Goal: Information Seeking & Learning: Understand process/instructions

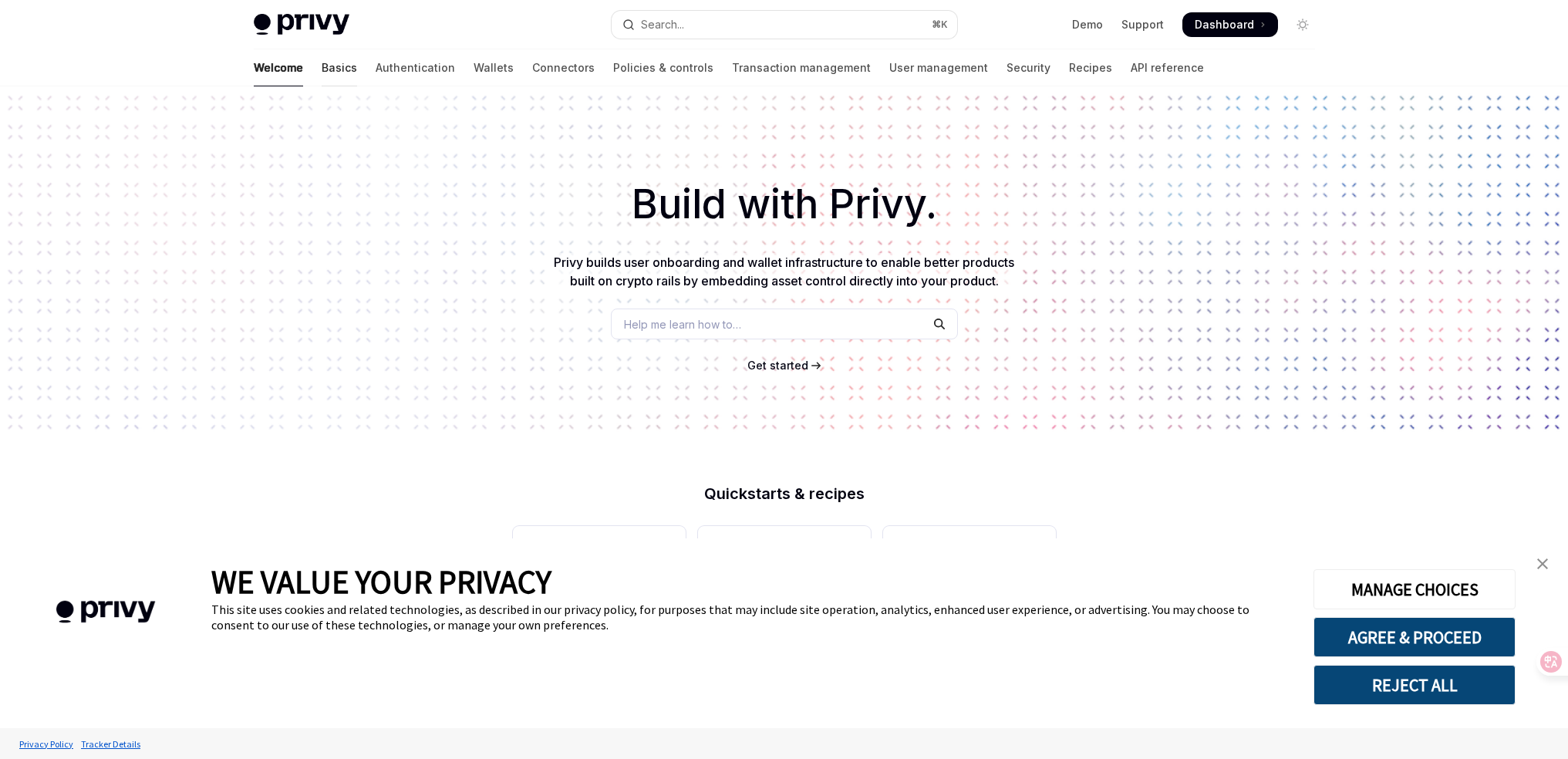
click at [322, 73] on link "Basics" at bounding box center [339, 68] width 35 height 37
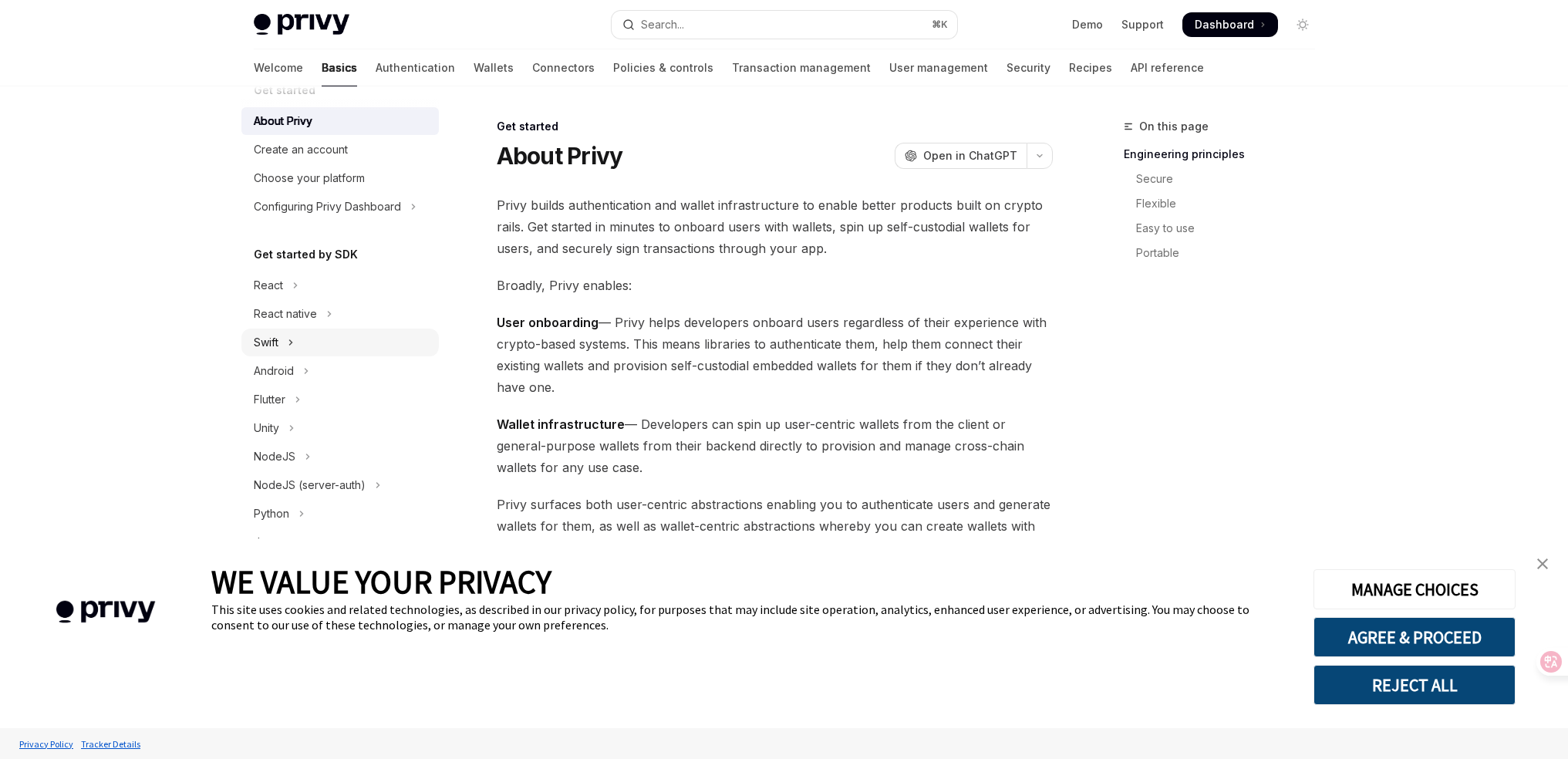
scroll to position [11, 0]
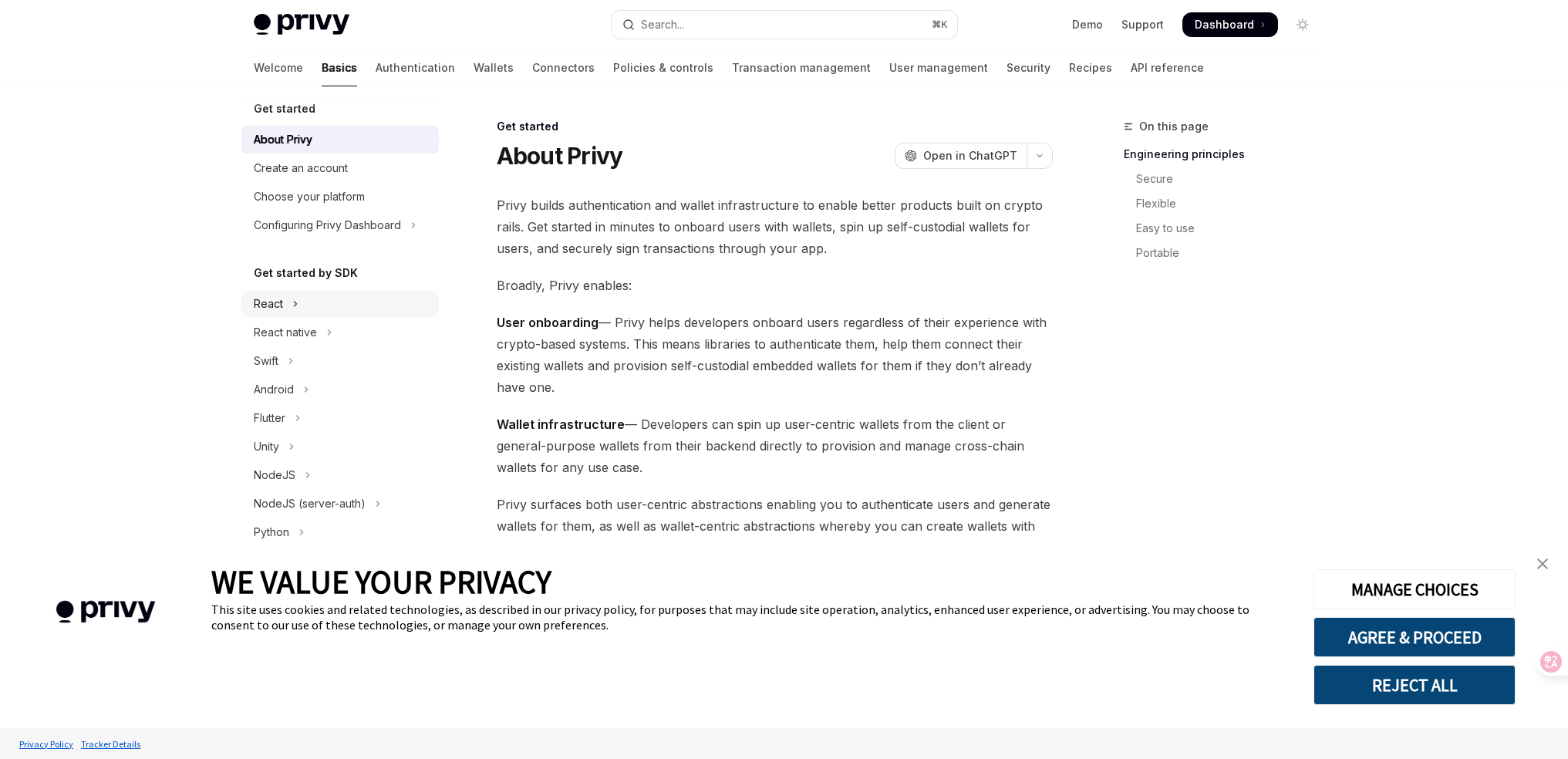
click at [295, 301] on icon "Toggle React section" at bounding box center [295, 303] width 6 height 18
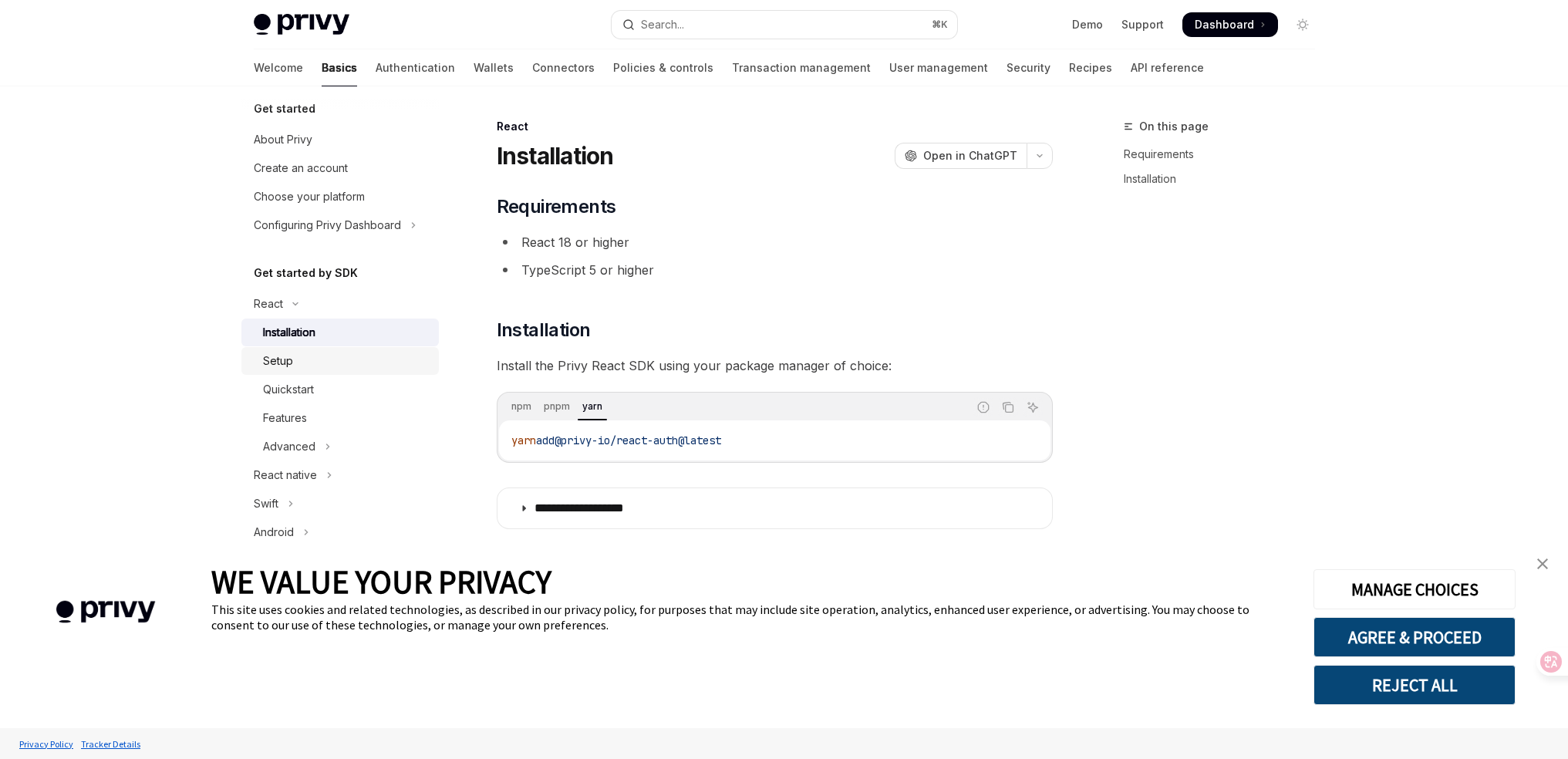
type textarea "*"
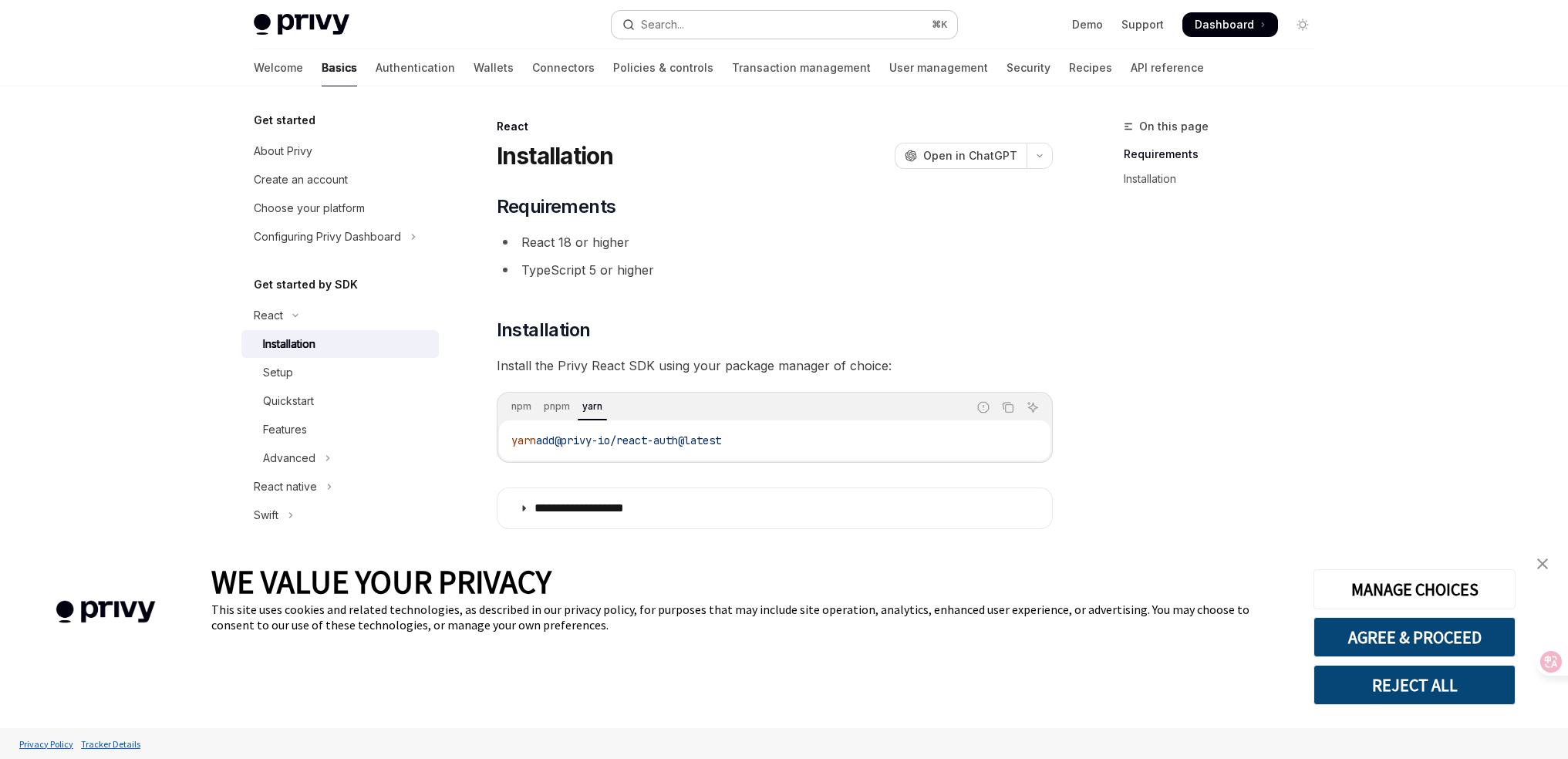
click at [729, 23] on button "Search... ⌘ K" at bounding box center [784, 25] width 345 height 28
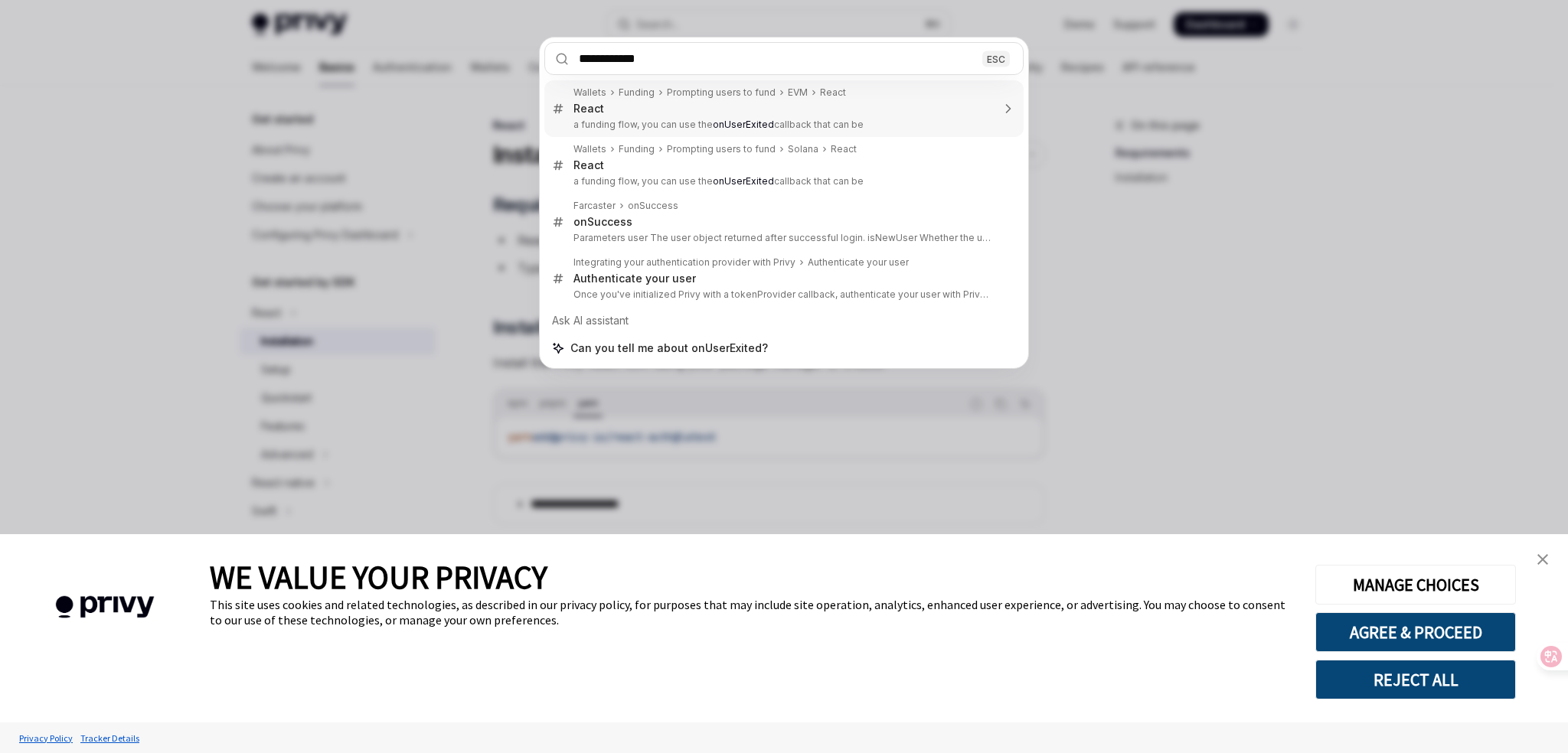
type input "**********"
click at [992, 35] on div "**********" at bounding box center [784, 376] width 1568 height 753
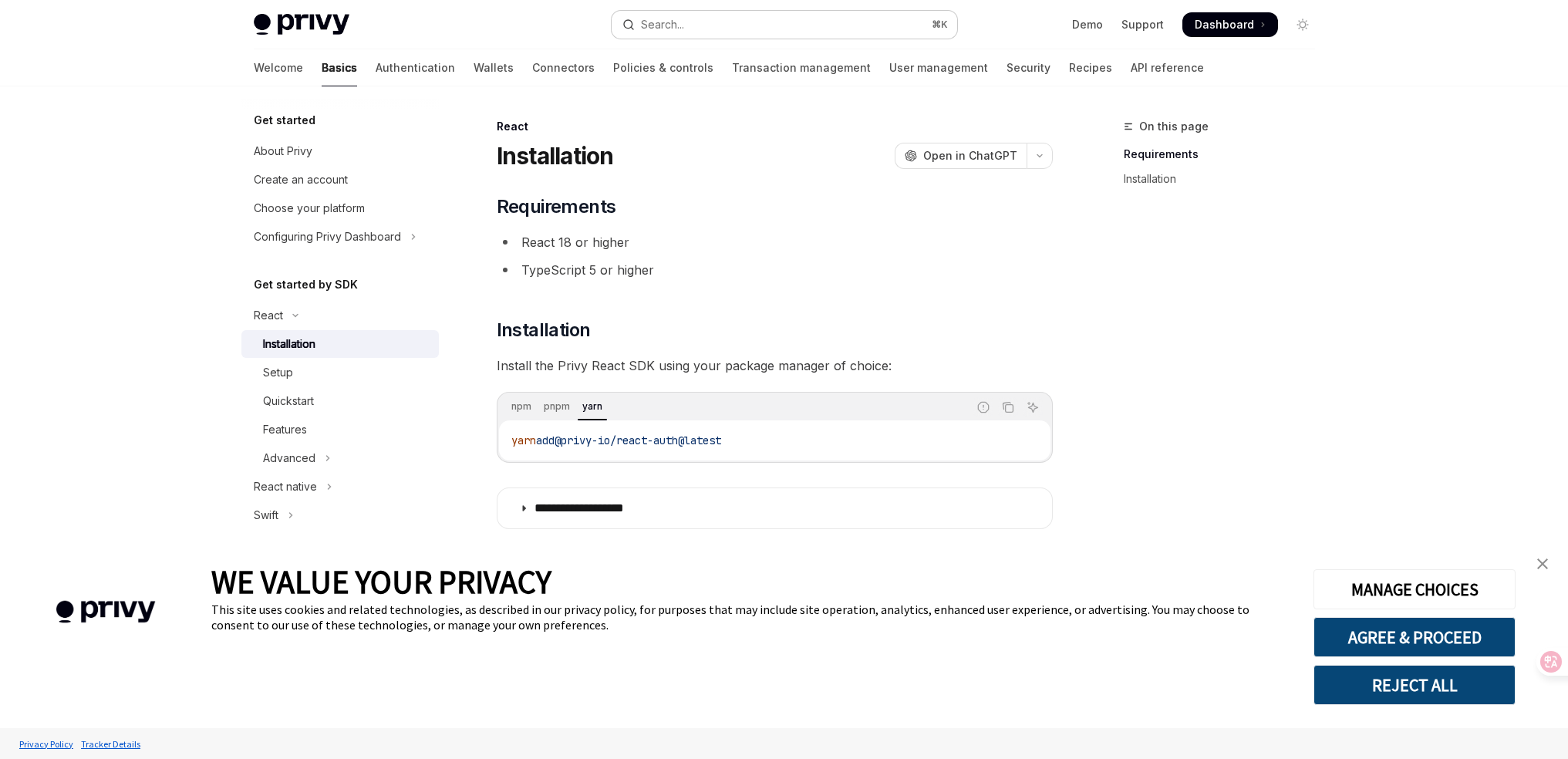
click at [676, 25] on div "Search..." at bounding box center [661, 25] width 43 height 18
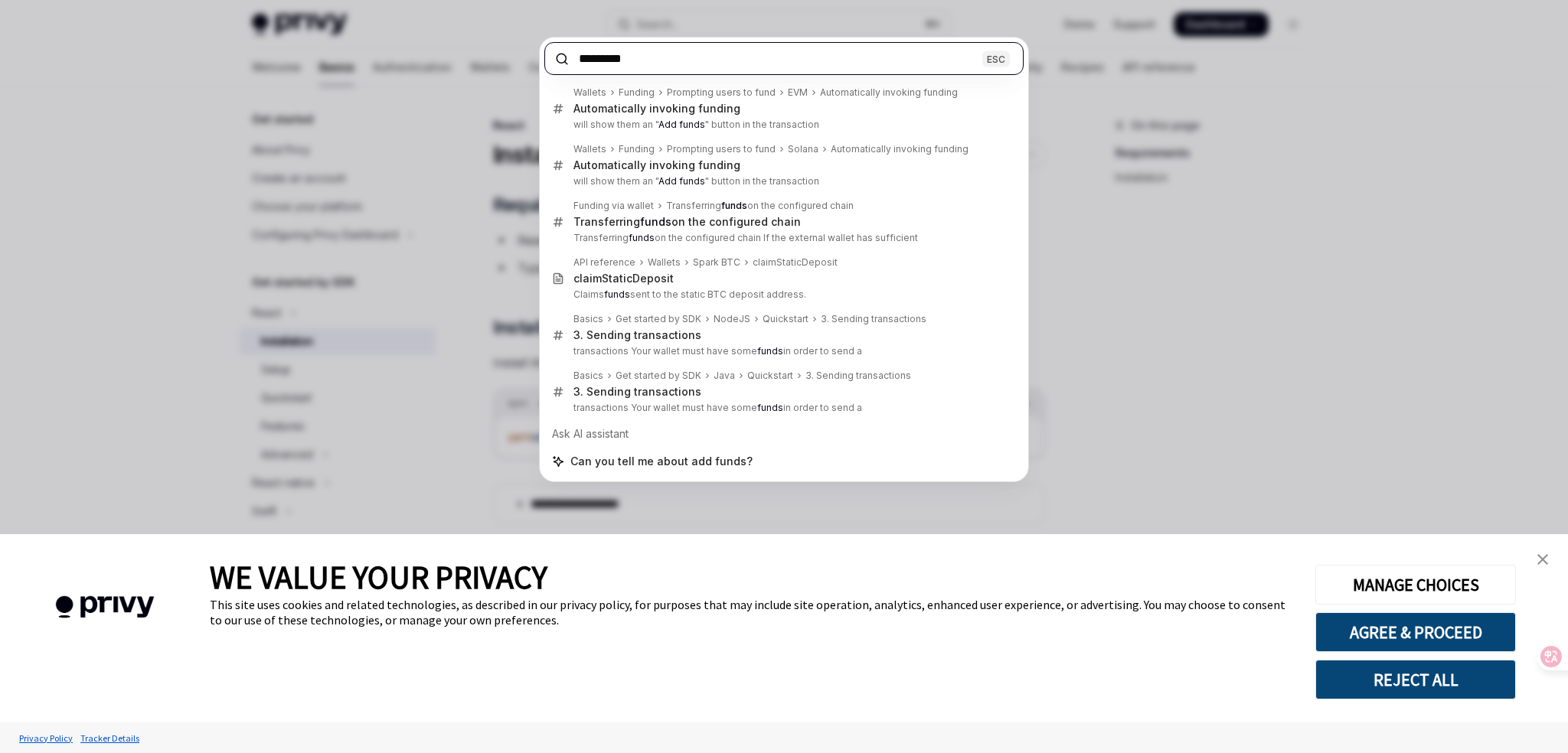
click at [677, 69] on input "*********" at bounding box center [784, 58] width 480 height 33
paste input "****"
type input "**********"
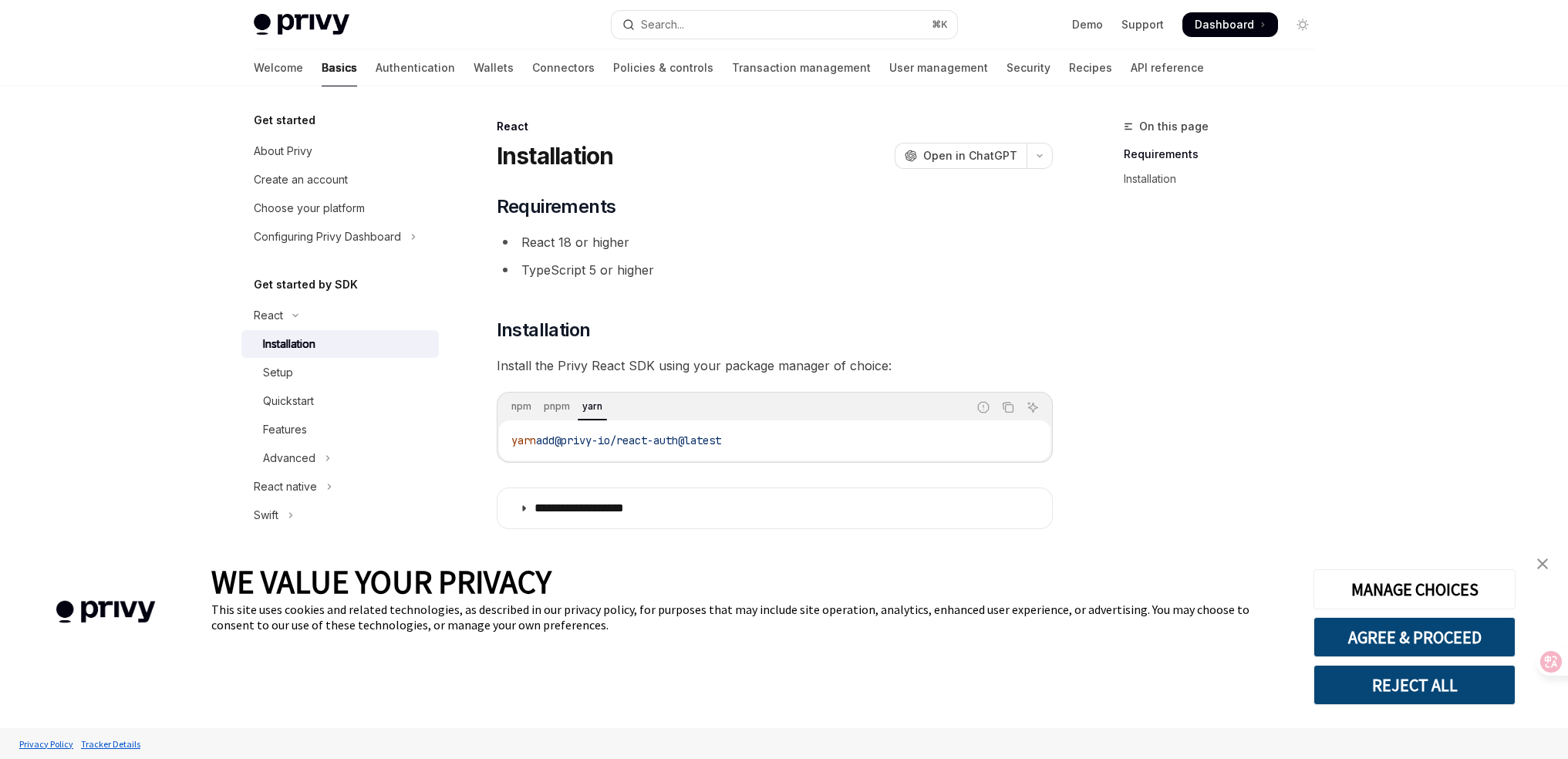
type textarea "*"
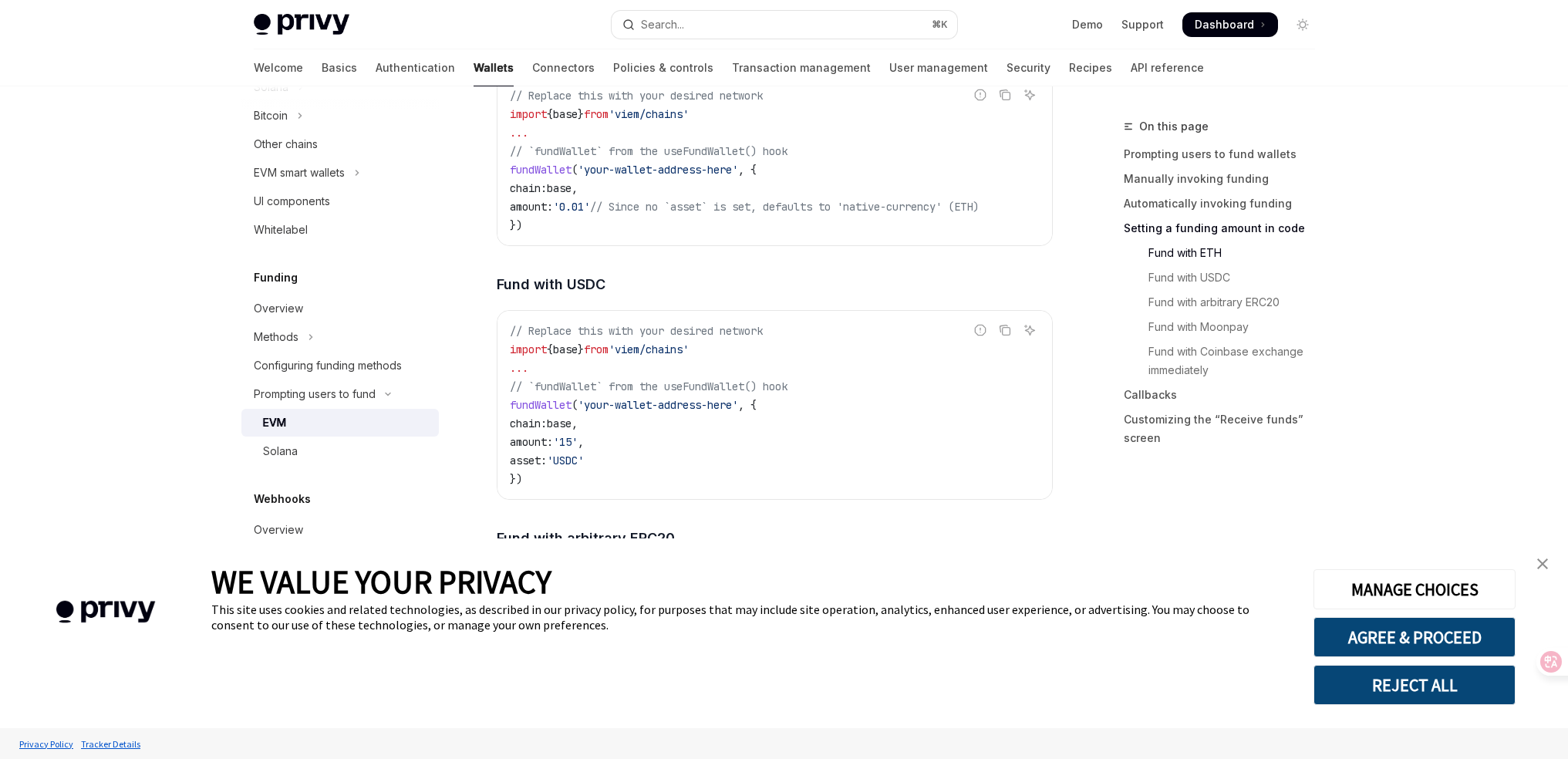
scroll to position [2351, 0]
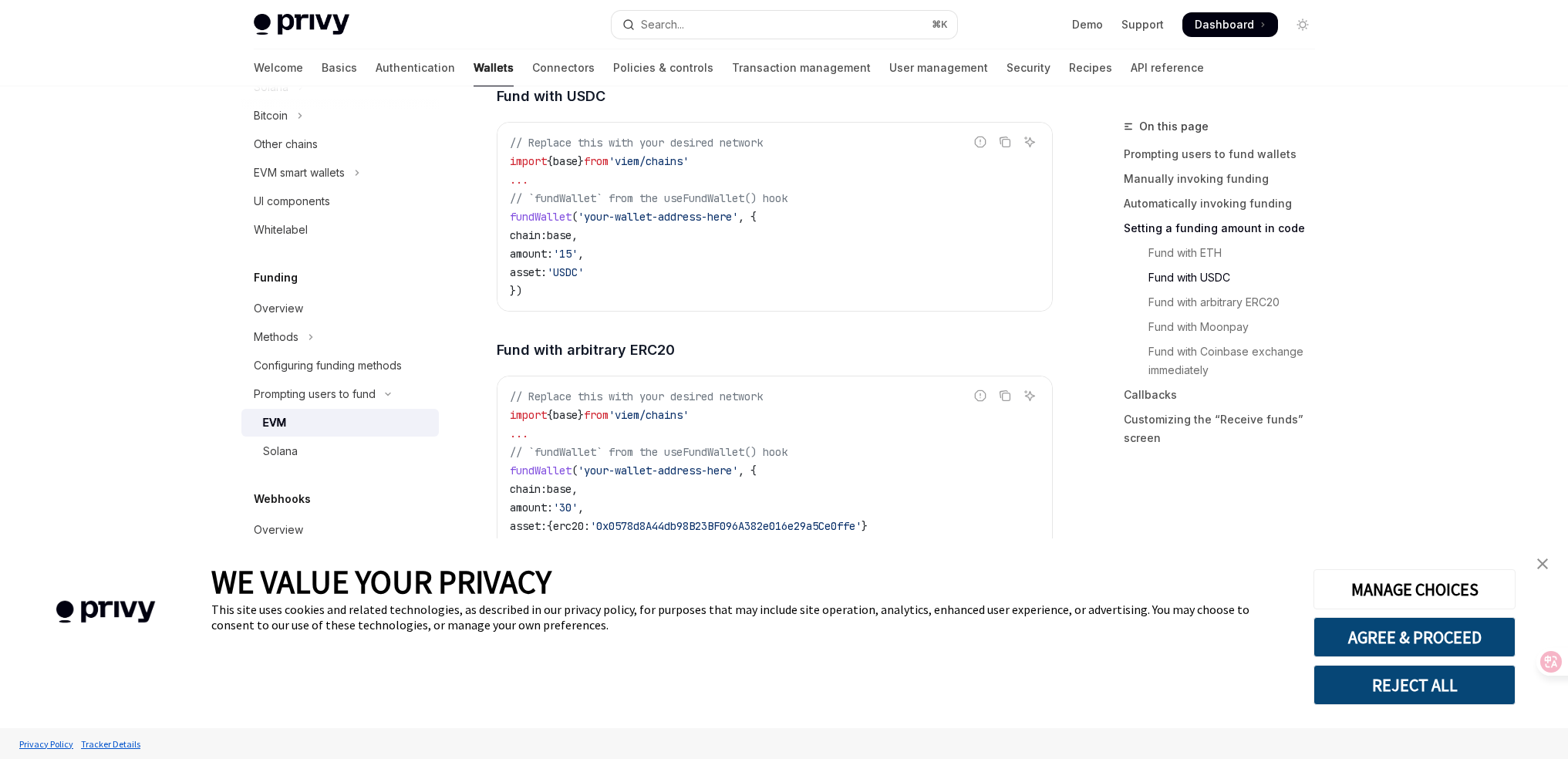
drag, startPoint x: 513, startPoint y: 160, endPoint x: 691, endPoint y: 281, distance: 215.2
click at [685, 280] on code "// Replace this with your desired network import { base } from 'viem/chains' ..…" at bounding box center [774, 217] width 530 height 167
click at [691, 281] on code "// Replace this with your desired network import { base } from 'viem/chains' ..…" at bounding box center [774, 217] width 530 height 167
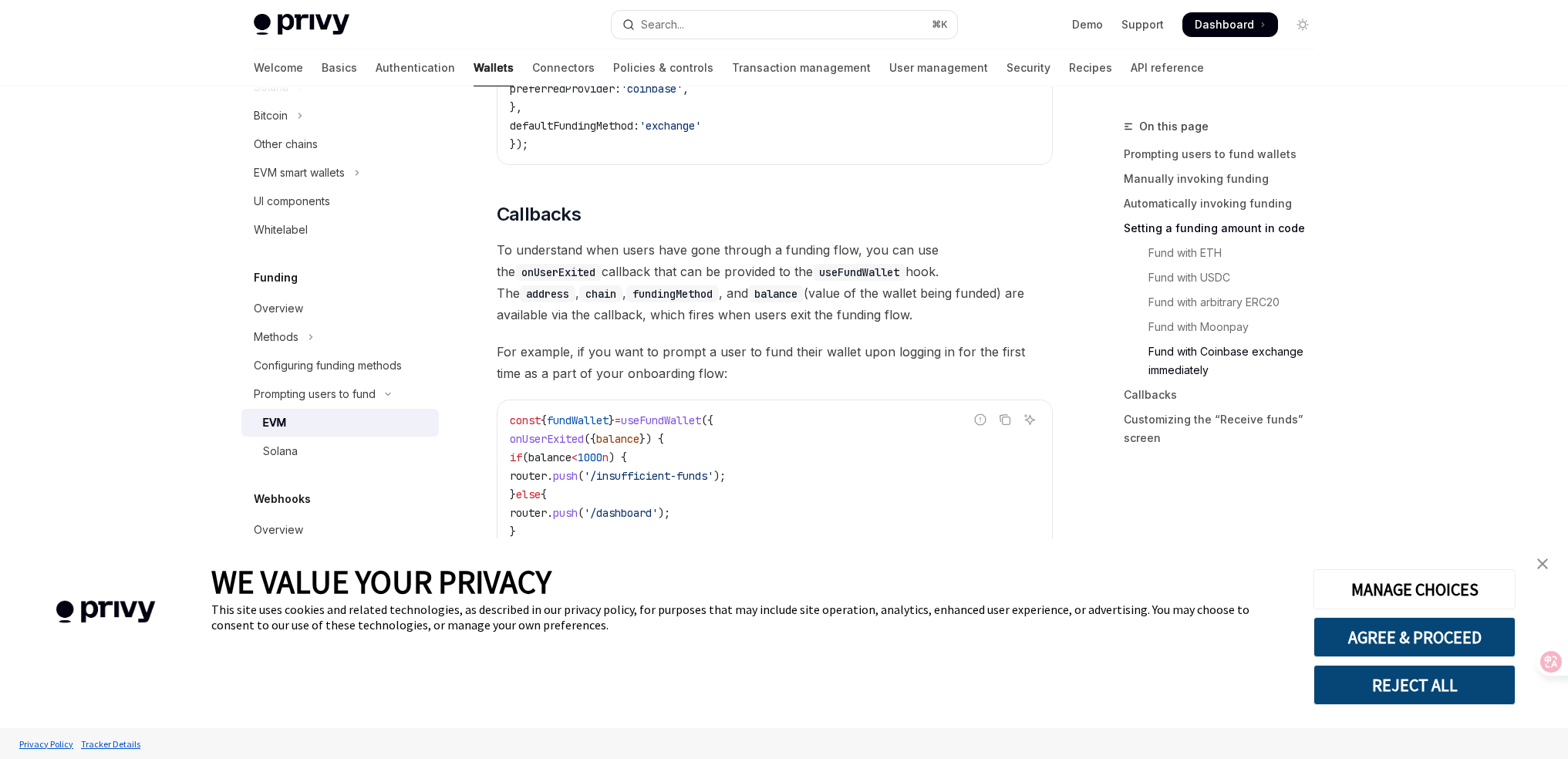
scroll to position [3529, 0]
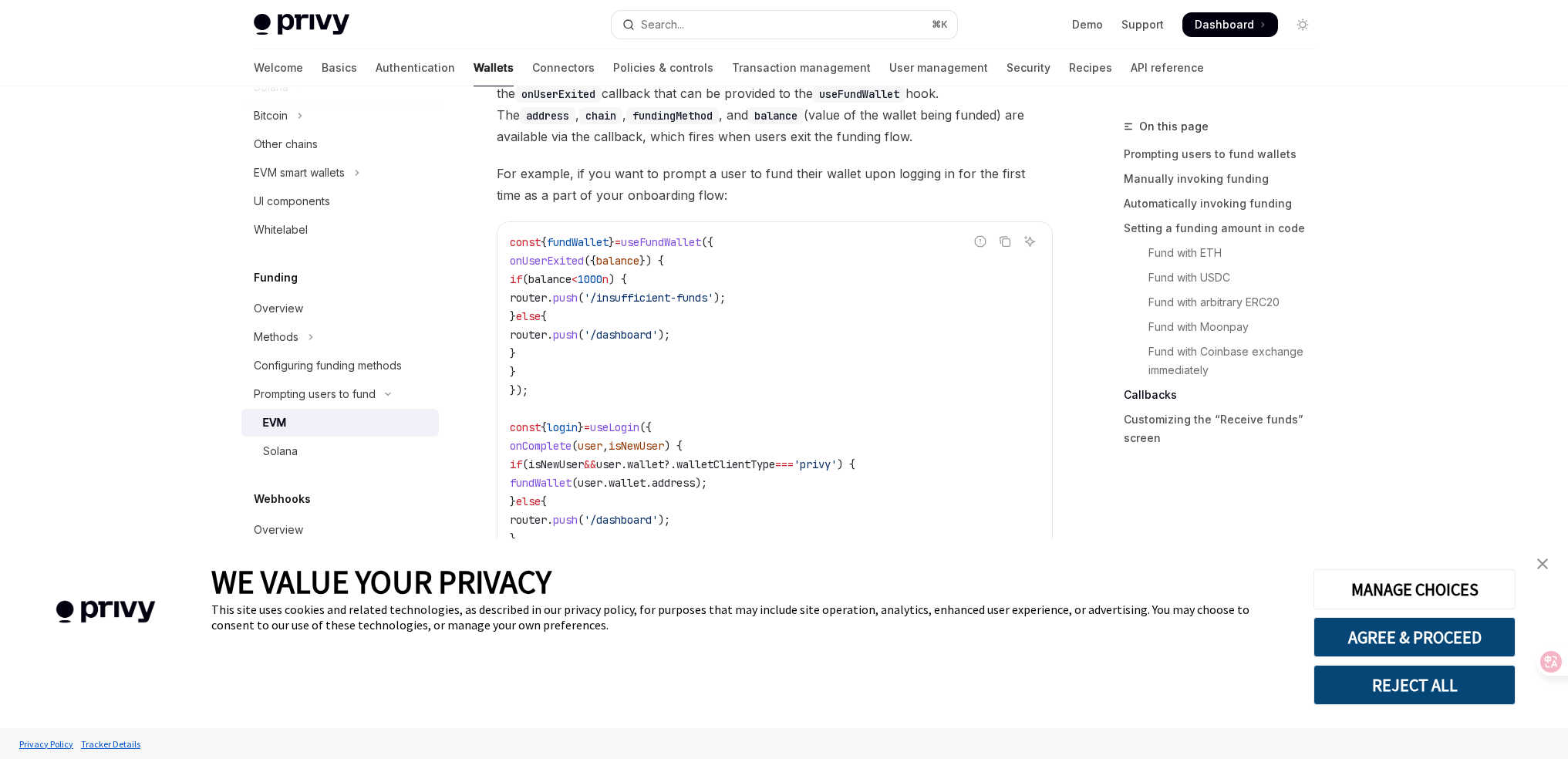
click at [769, 470] on span "walletClientType" at bounding box center [726, 465] width 98 height 14
click at [641, 477] on code "const { fundWallet } = useFundWallet ({ onUserExited ({ balance }) { if ( balan…" at bounding box center [774, 408] width 530 height 351
click at [621, 471] on span "user" at bounding box center [609, 465] width 25 height 14
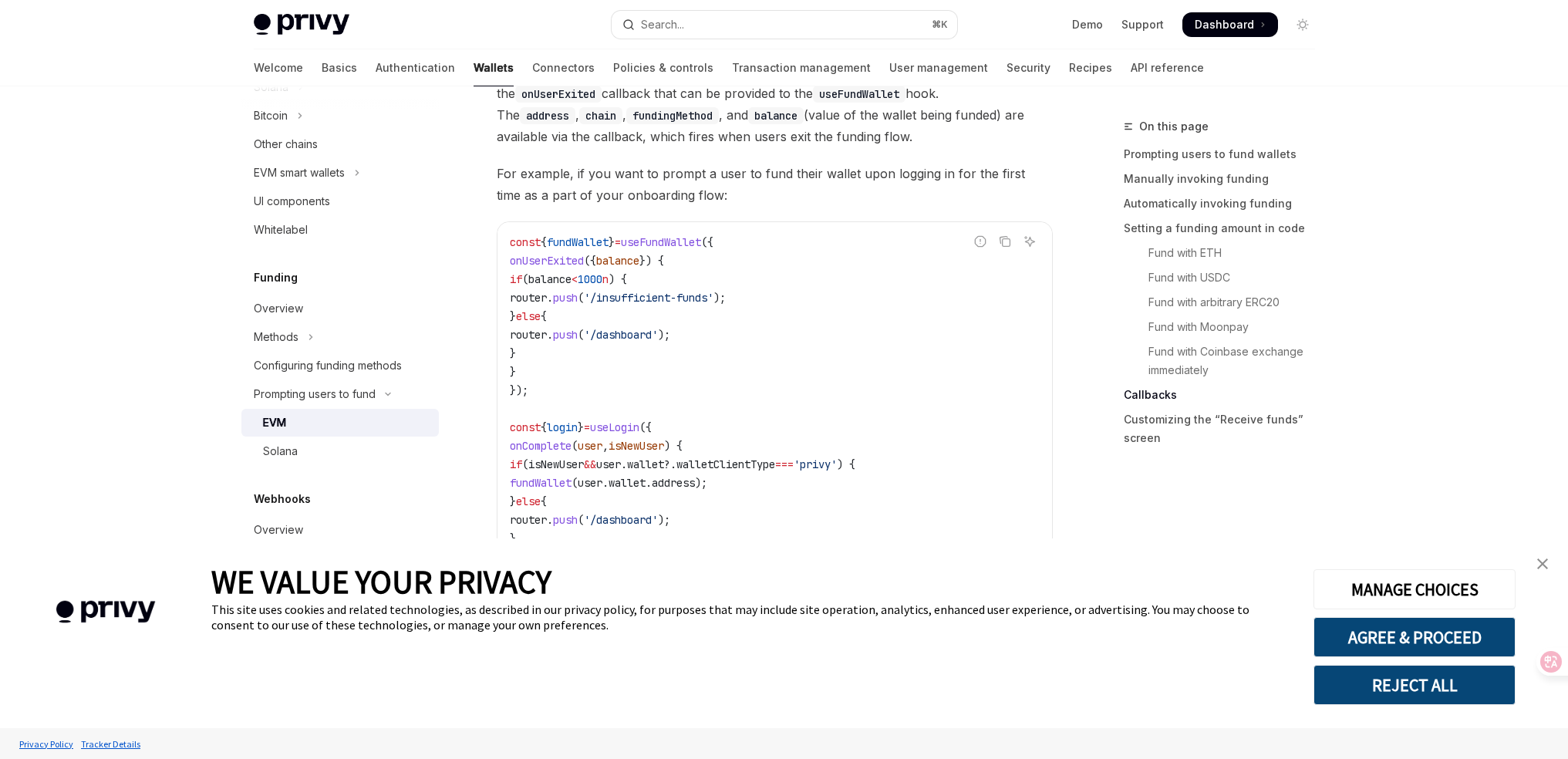
click at [664, 466] on span "wallet" at bounding box center [646, 465] width 37 height 14
click at [737, 467] on span "walletClientType" at bounding box center [726, 465] width 98 height 14
click at [621, 471] on span "user" at bounding box center [609, 465] width 25 height 14
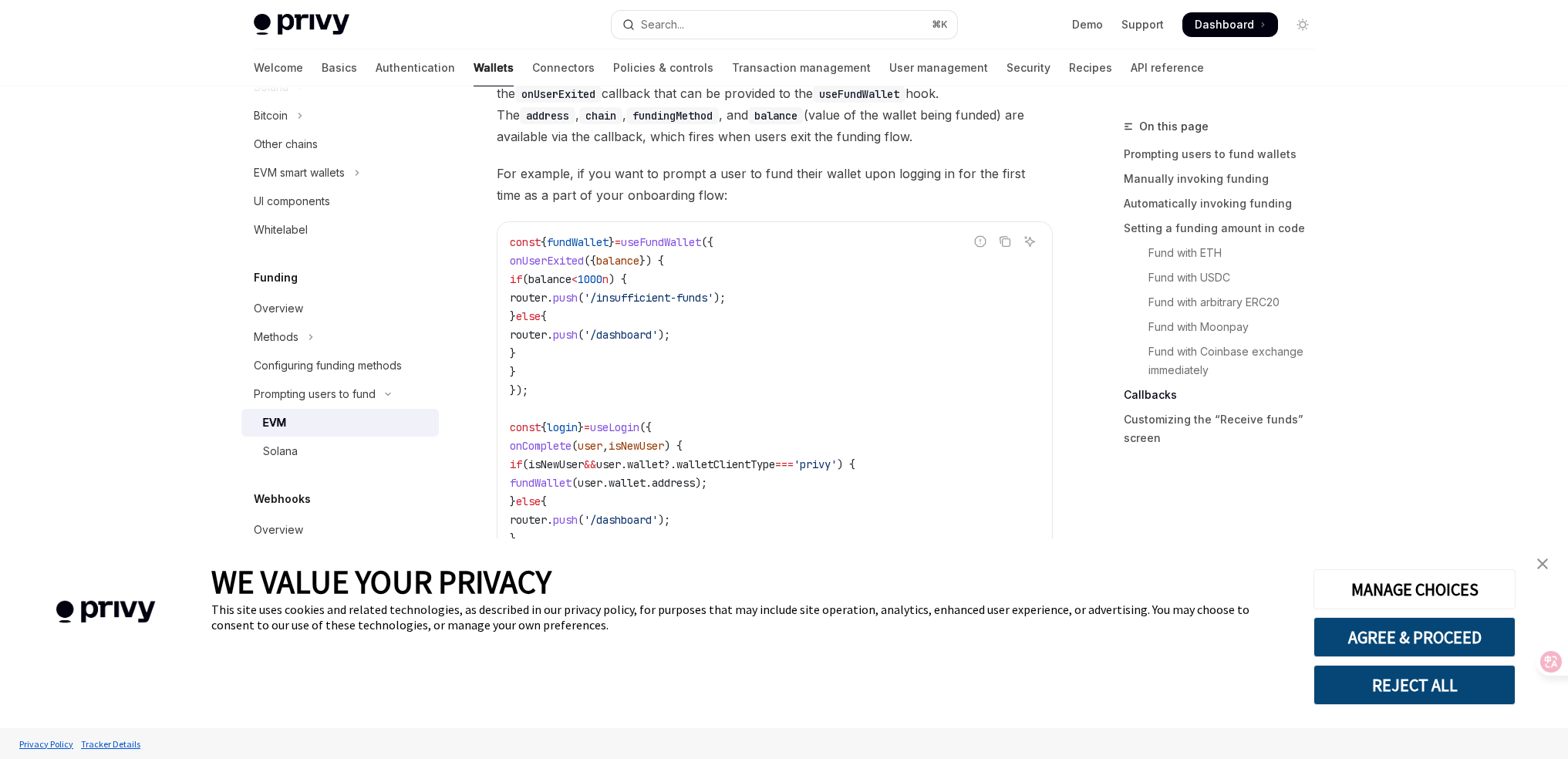
click at [621, 471] on span "user" at bounding box center [609, 465] width 25 height 14
click at [664, 469] on span "wallet" at bounding box center [646, 465] width 37 height 14
click at [775, 464] on span "walletClientType" at bounding box center [726, 465] width 98 height 14
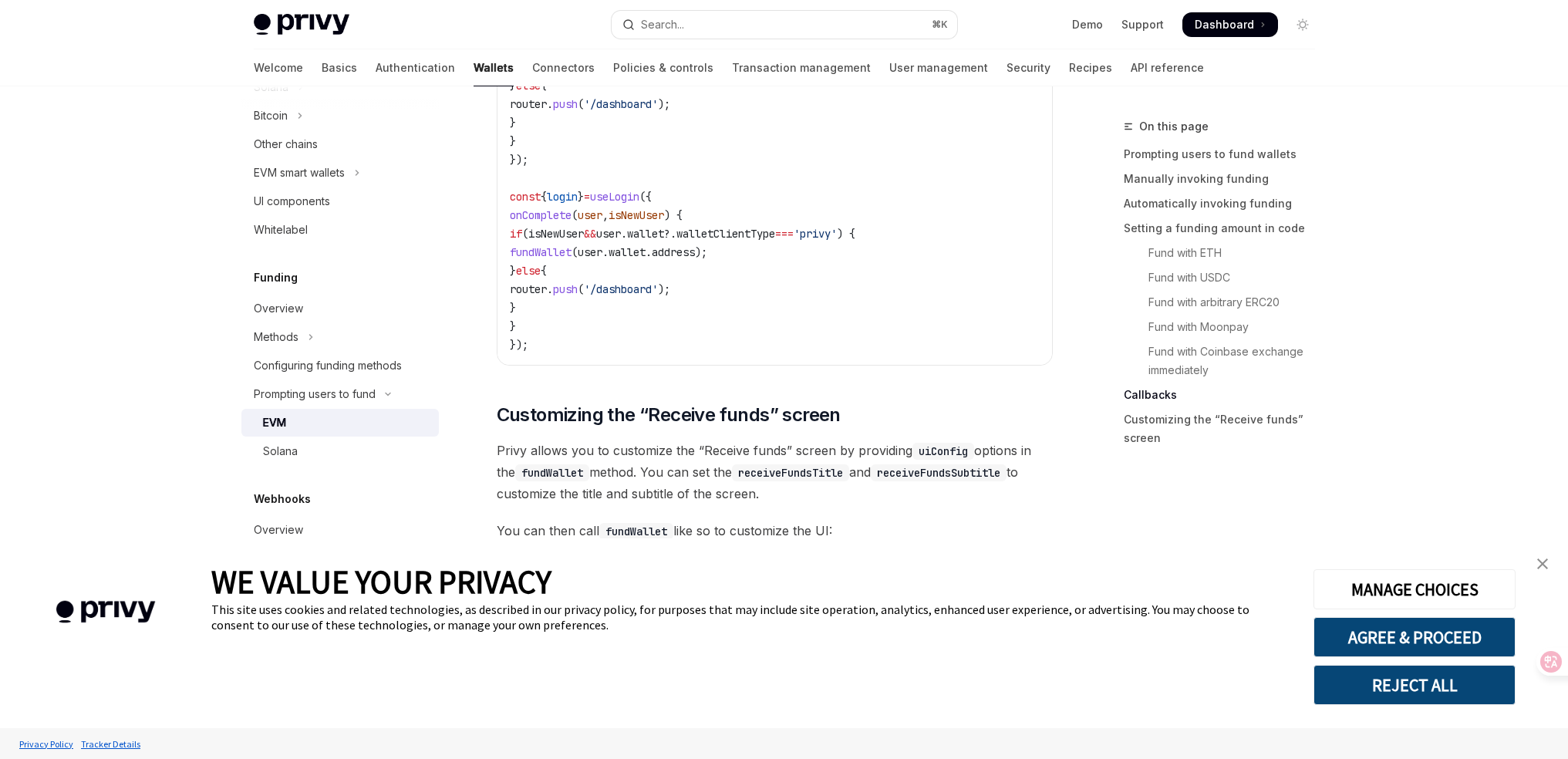
scroll to position [3879, 0]
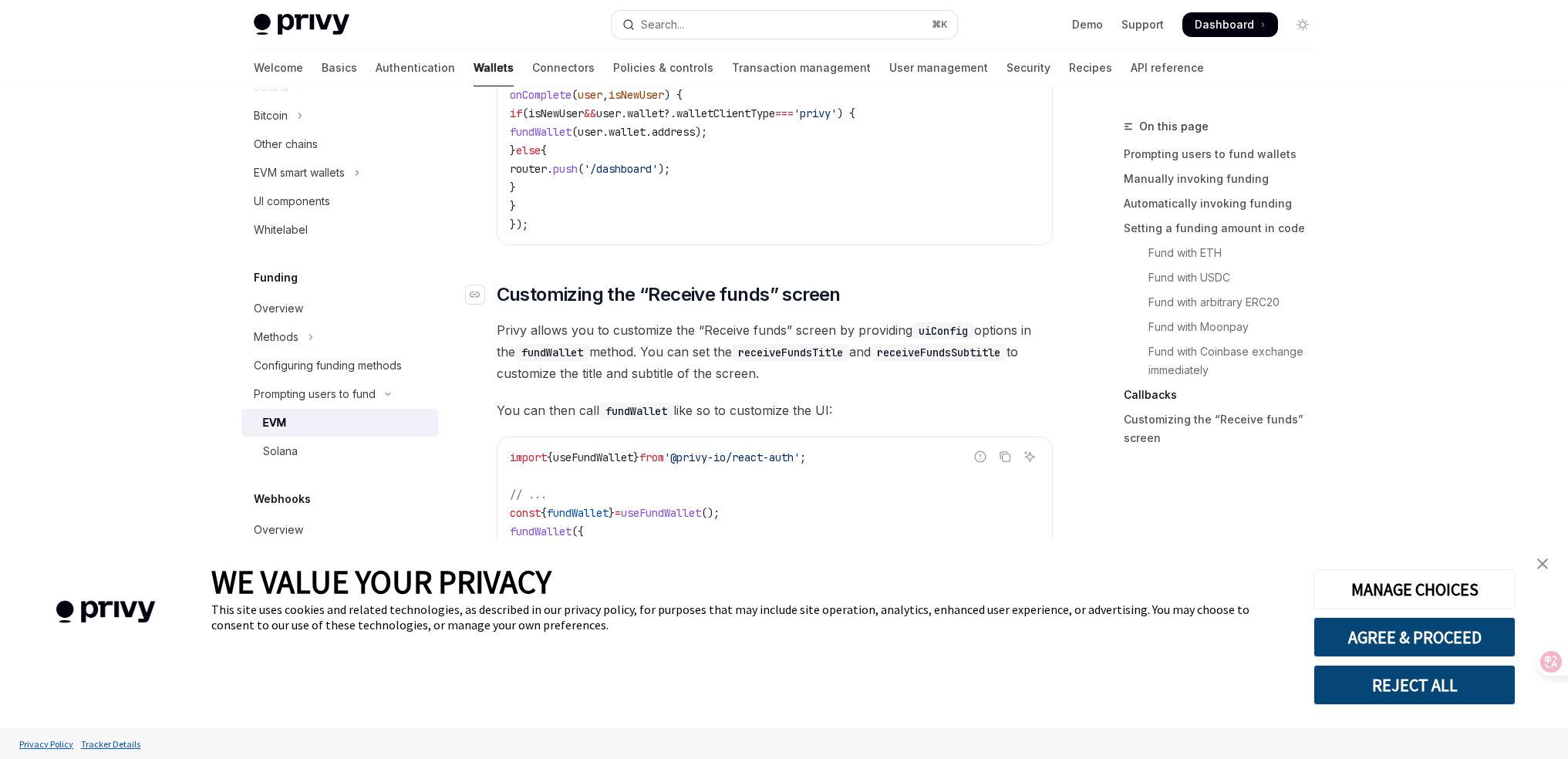
click at [603, 300] on span "Customizing the “Receive funds” screen" at bounding box center [668, 294] width 344 height 25
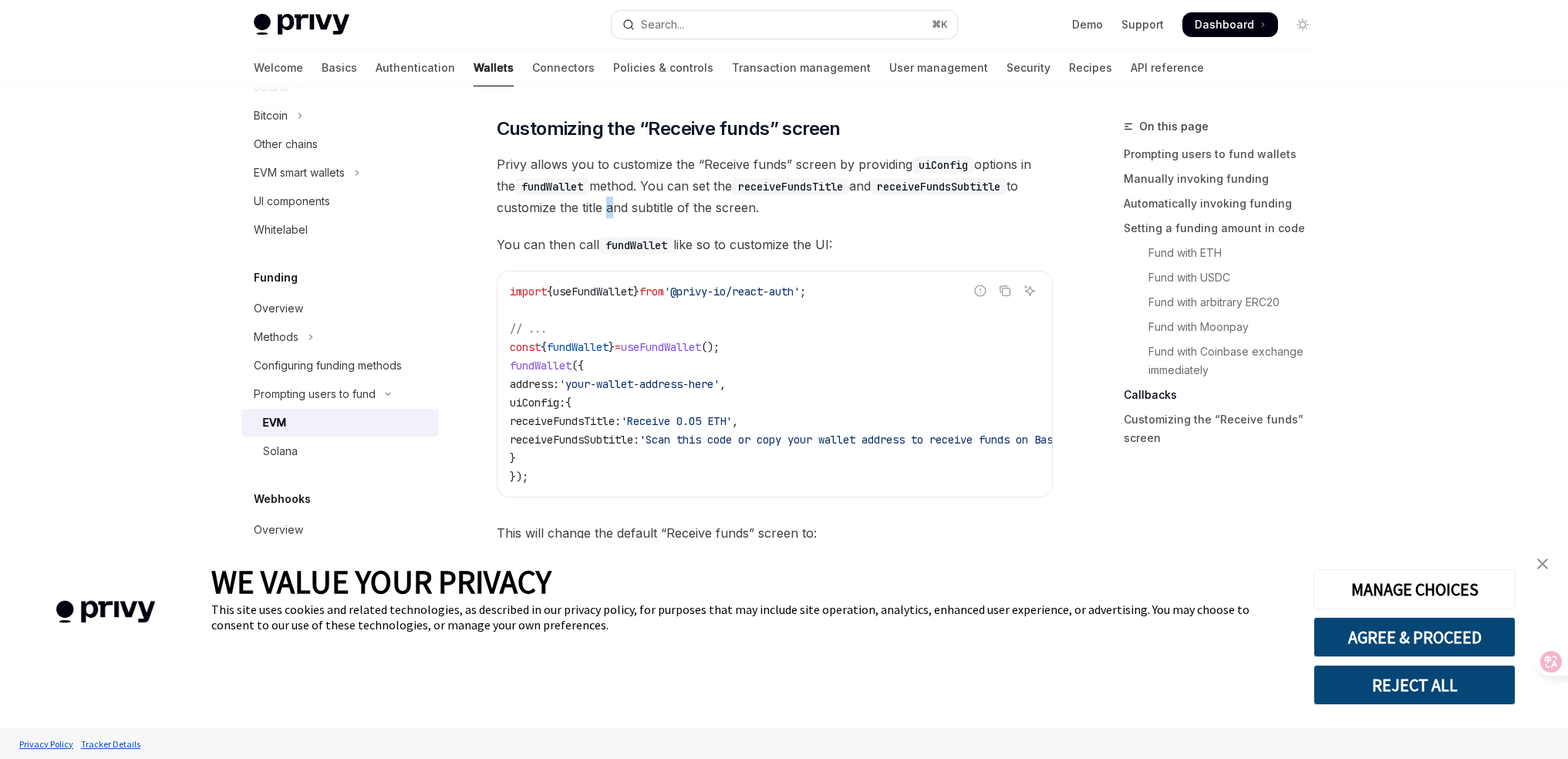
scroll to position [4049, 0]
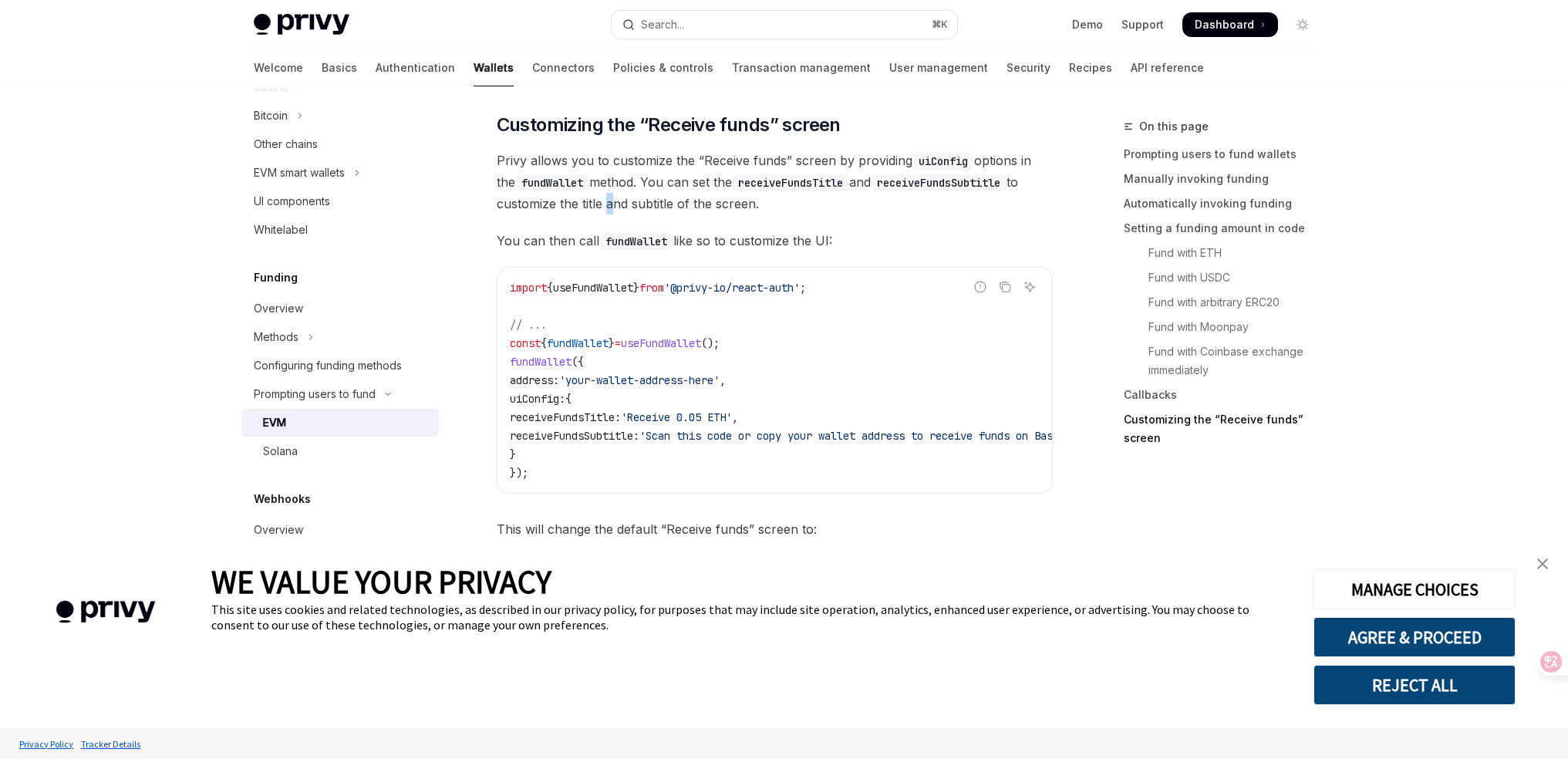
drag, startPoint x: 876, startPoint y: 242, endPoint x: 494, endPoint y: 123, distance: 400.1
copy div "​ Customizing the “Receive funds” screen Privy allows you to customize the “Rec…"
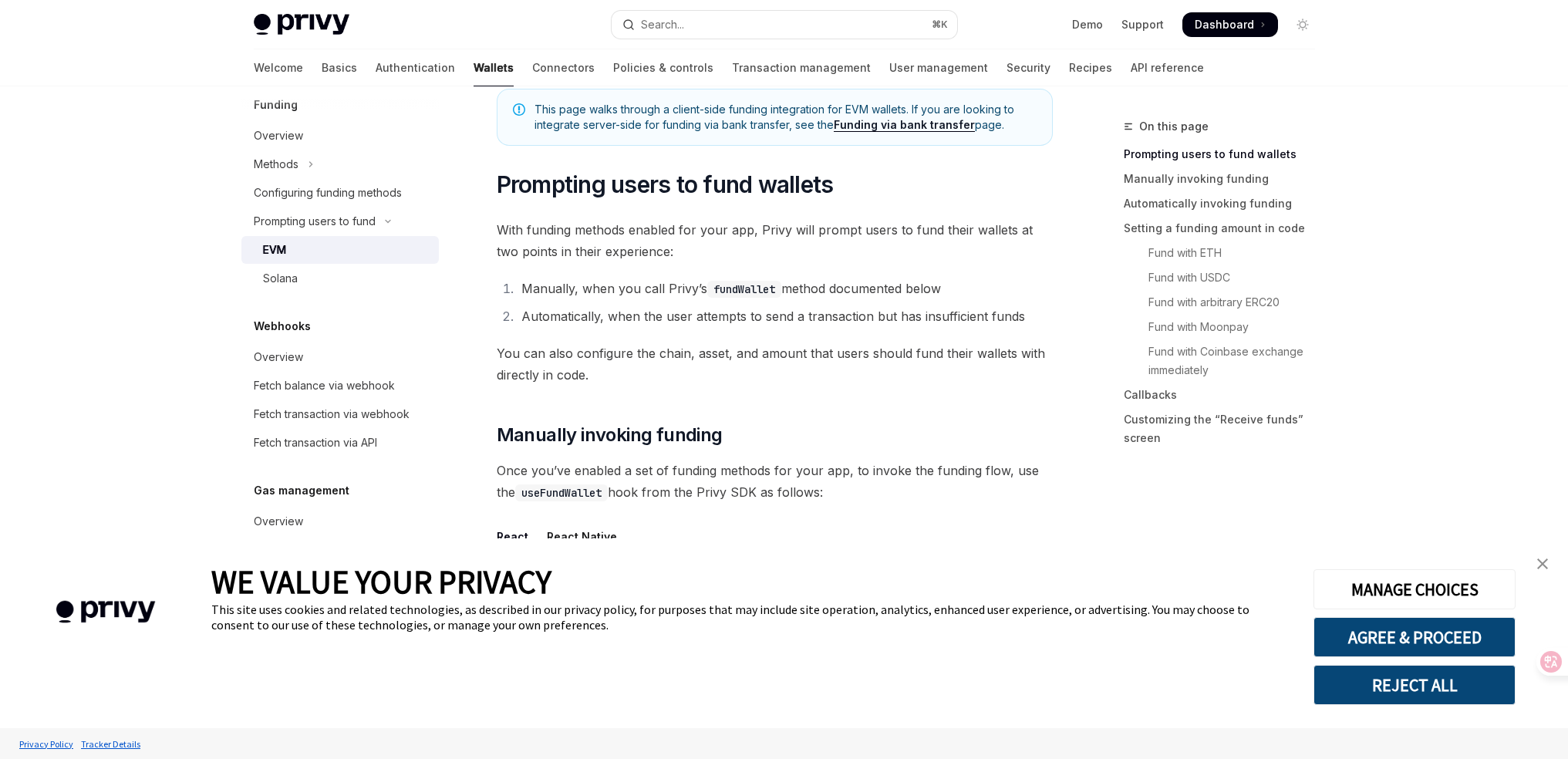
scroll to position [0, 0]
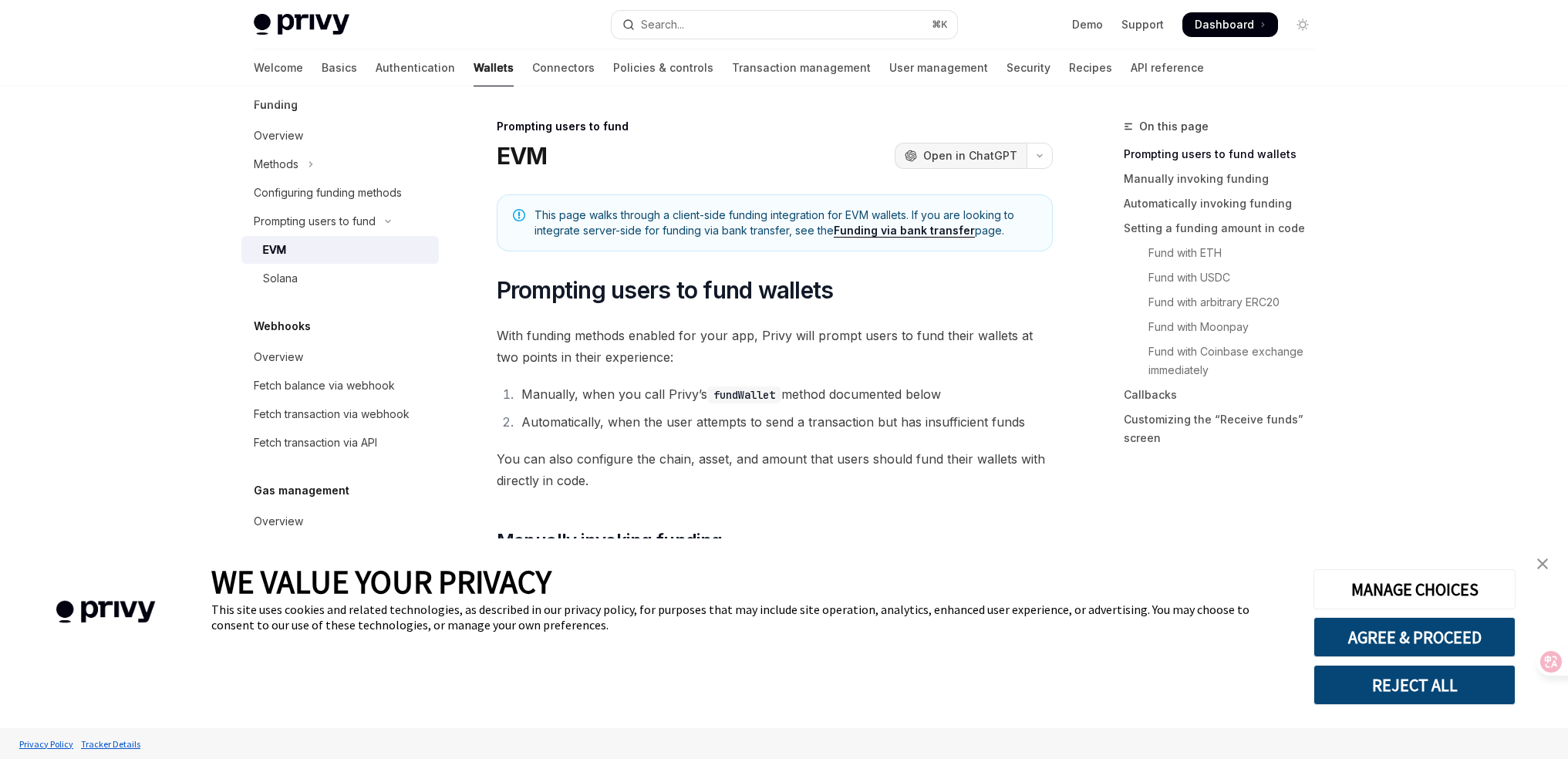
click at [971, 161] on span "Open in ChatGPT" at bounding box center [970, 156] width 94 height 16
click at [1546, 570] on link "close banner" at bounding box center [1542, 563] width 31 height 31
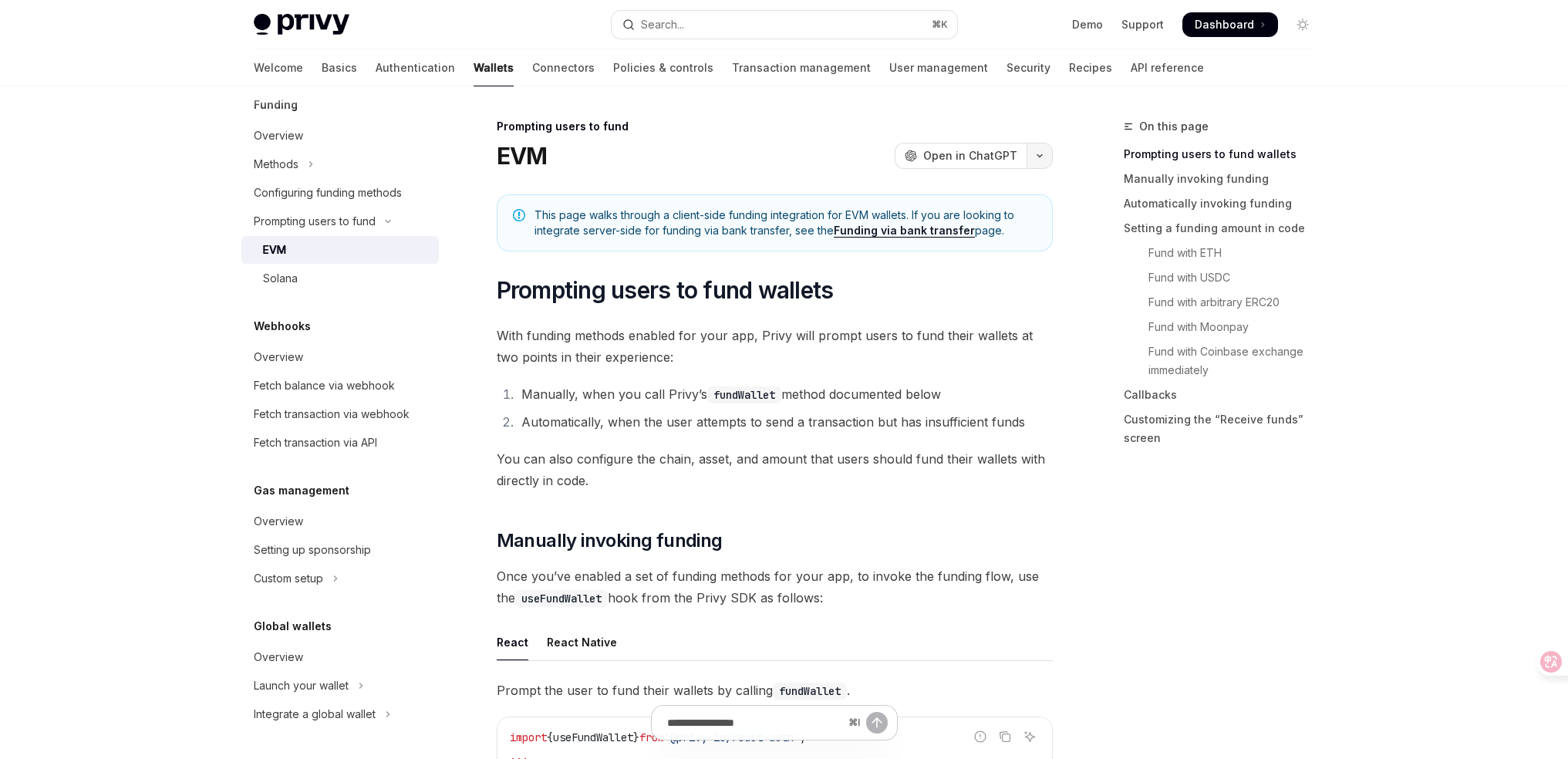
click at [1044, 155] on button "button" at bounding box center [1039, 155] width 26 height 26
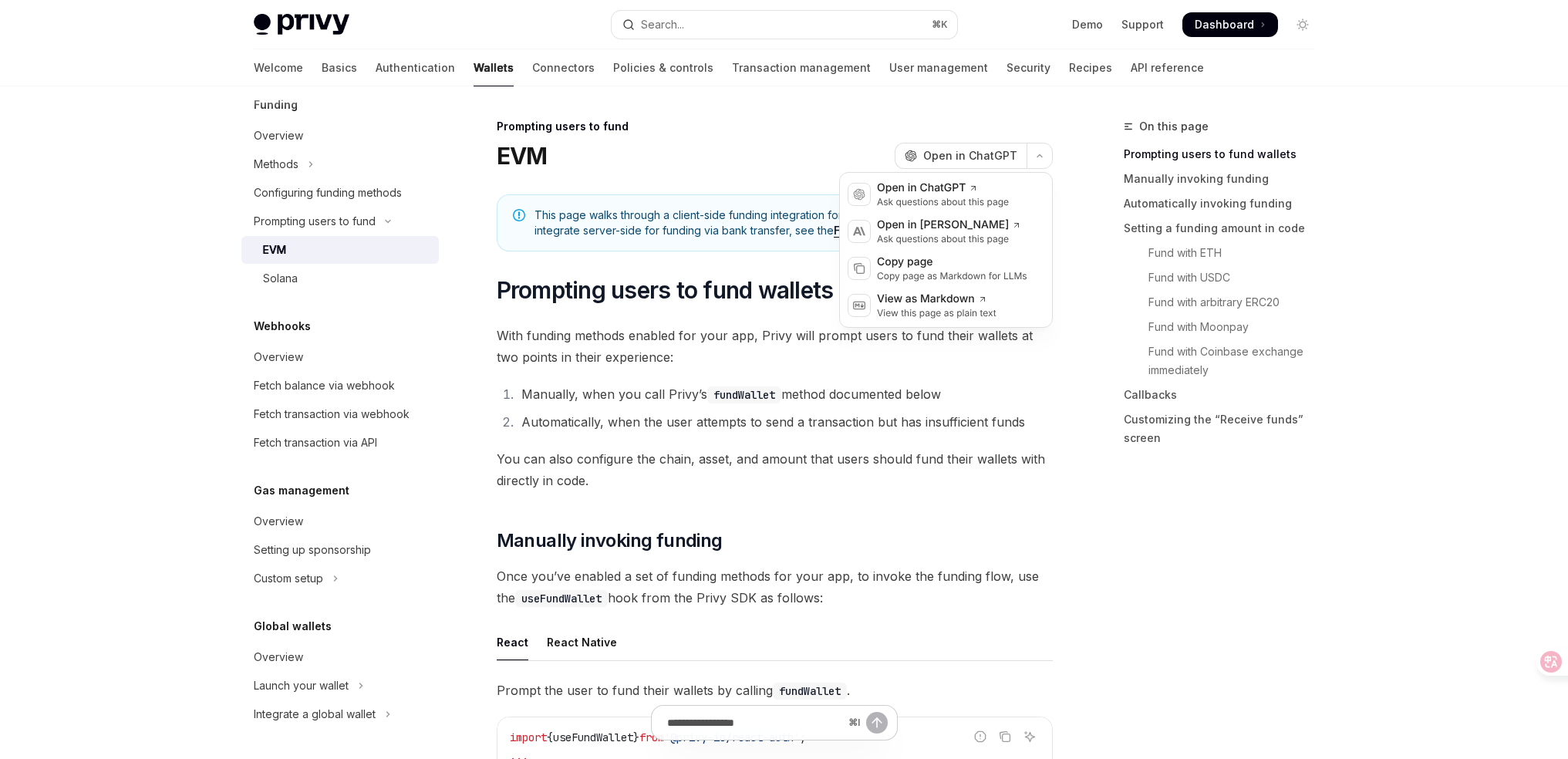
click at [849, 130] on div "Prompting users to fund" at bounding box center [774, 126] width 556 height 16
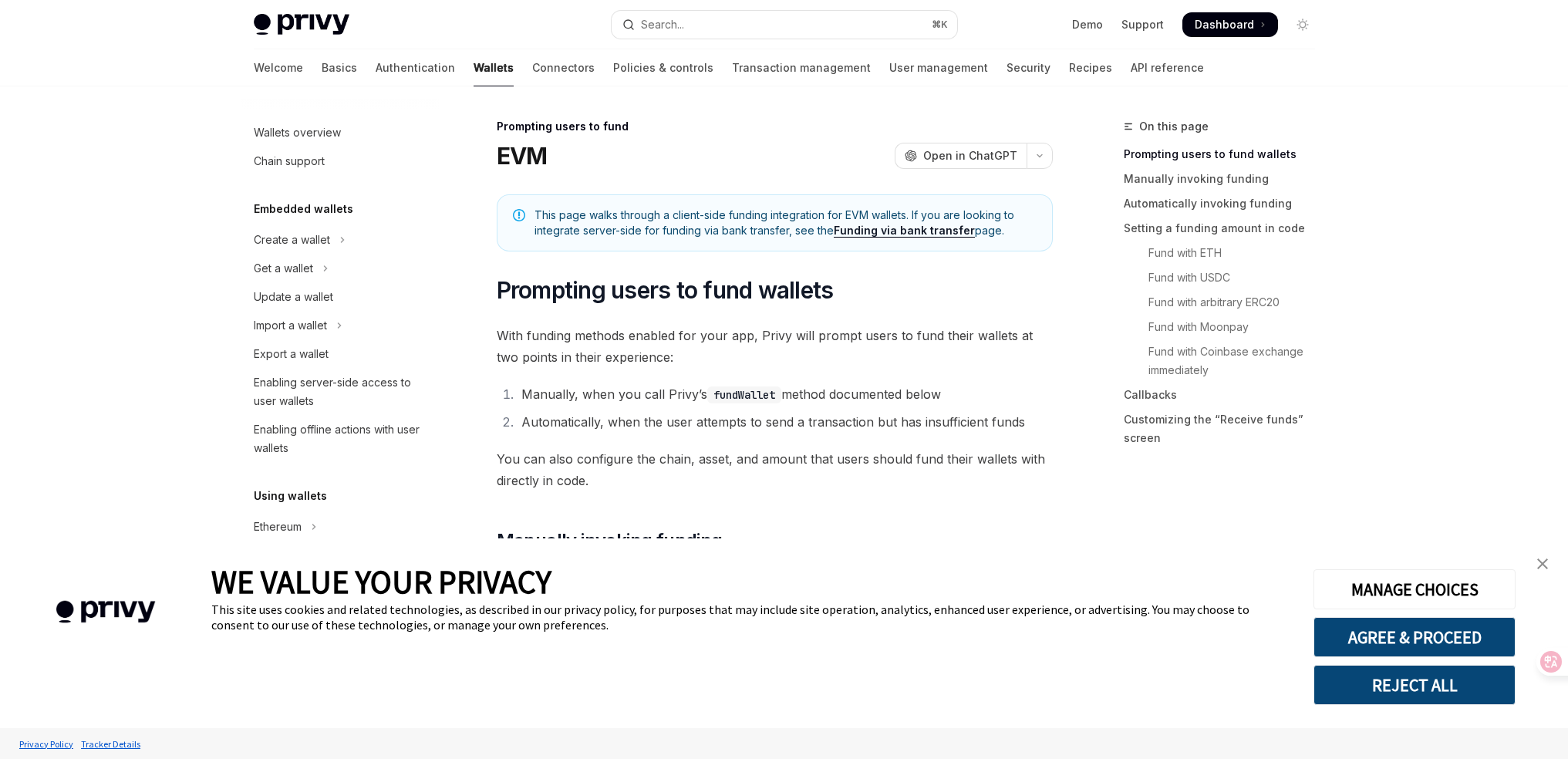
type textarea "*"
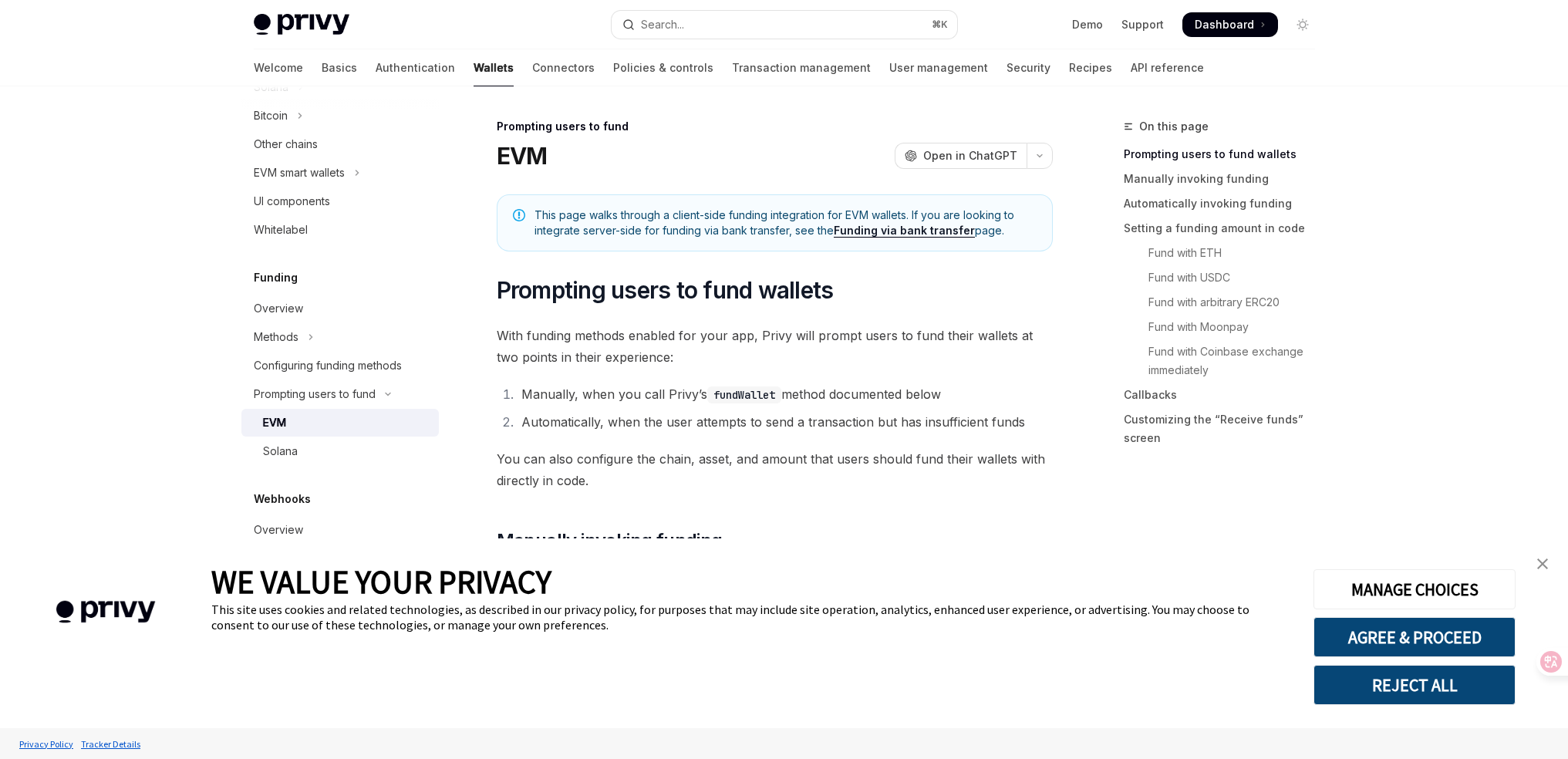
click at [701, 226] on span "This page walks through a client-side funding integration for EVM wallets. If y…" at bounding box center [784, 222] width 502 height 31
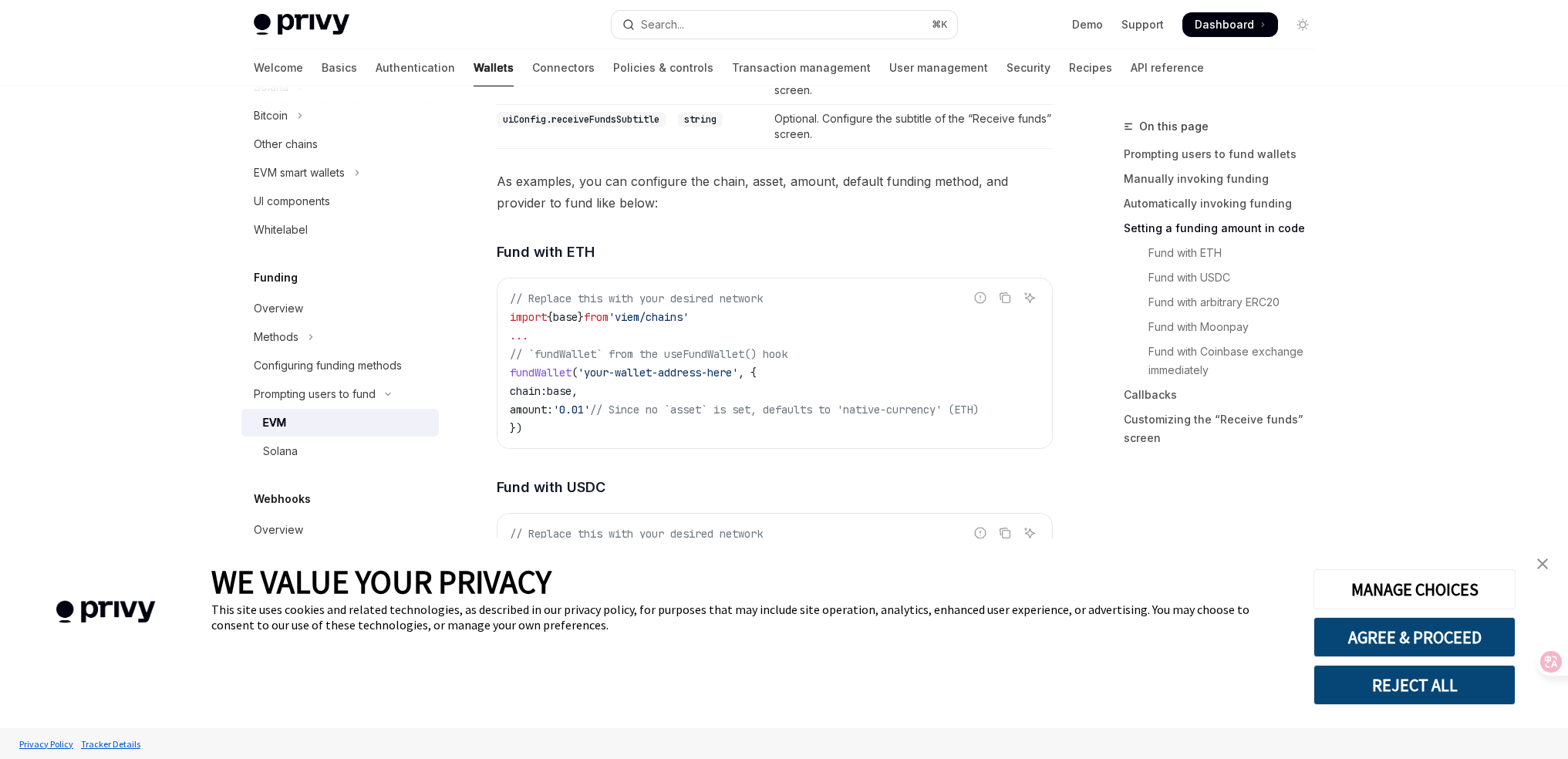
scroll to position [2317, 0]
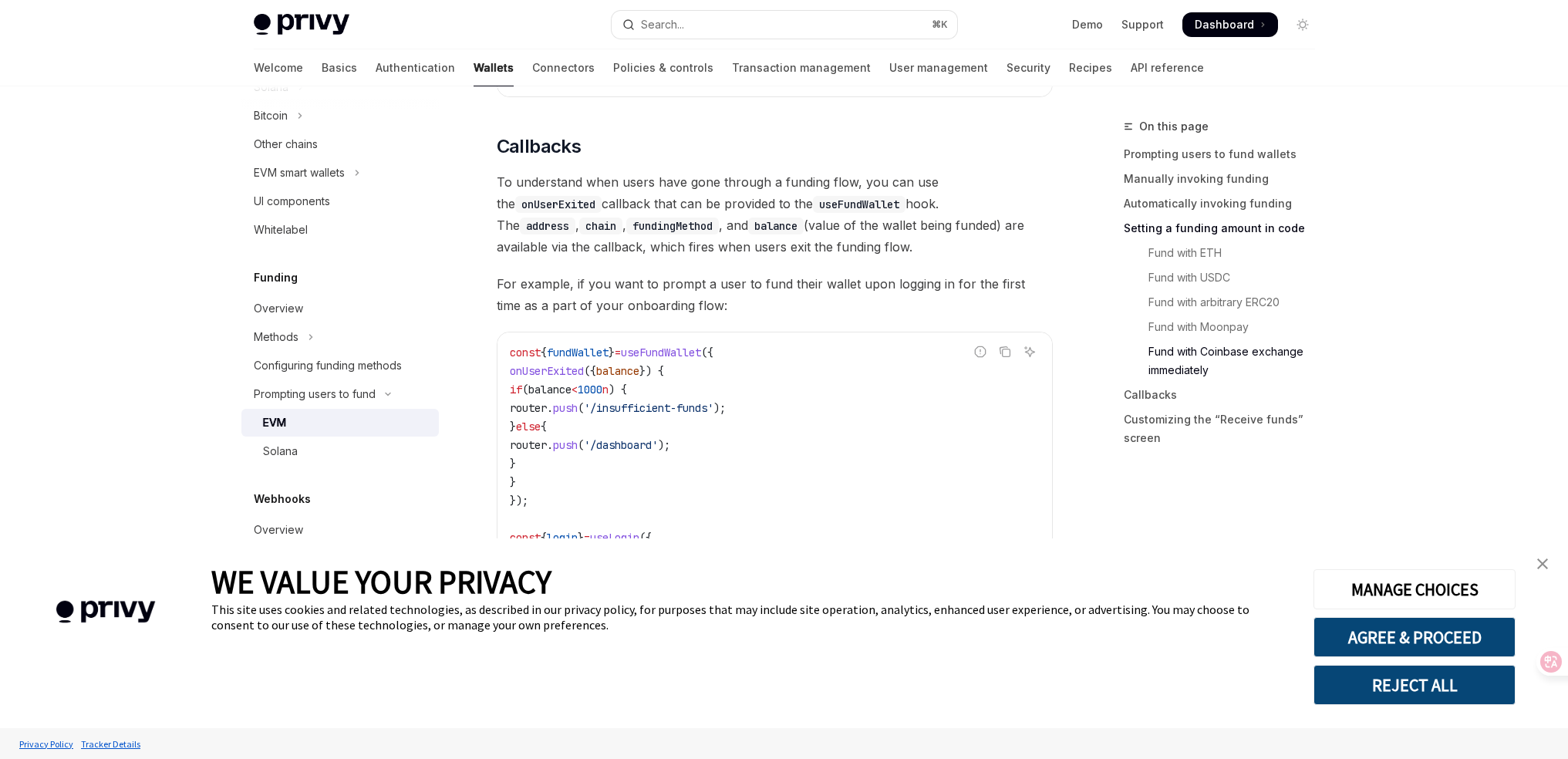
scroll to position [3462, 0]
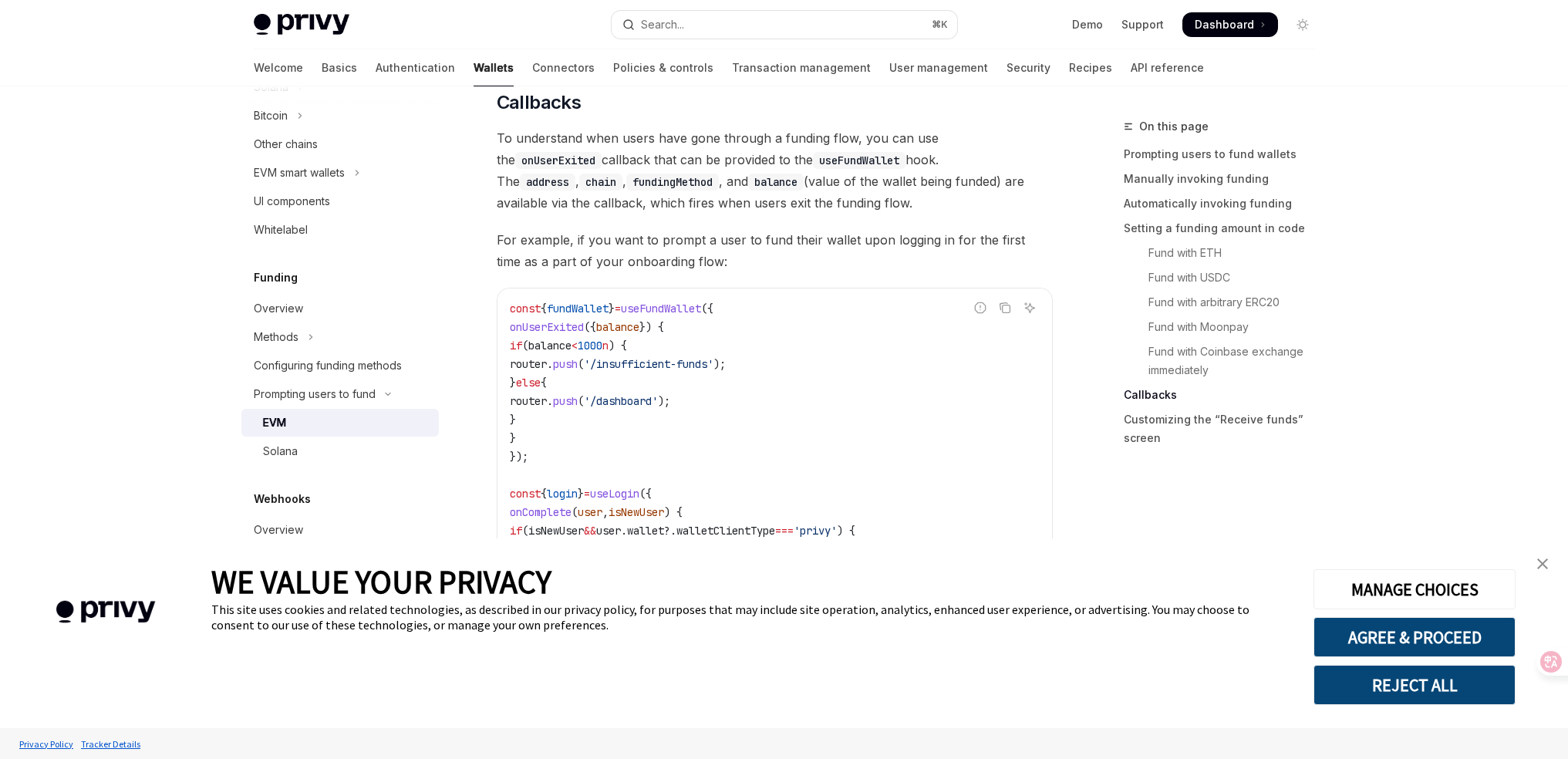
click at [701, 314] on span "useFundWallet" at bounding box center [661, 308] width 80 height 14
click at [741, 322] on code "const { fundWallet } = useFundWallet ({ onUserExited ({ balance }) { if ( balan…" at bounding box center [774, 475] width 530 height 351
click at [647, 315] on span "useFundWallet" at bounding box center [661, 308] width 80 height 14
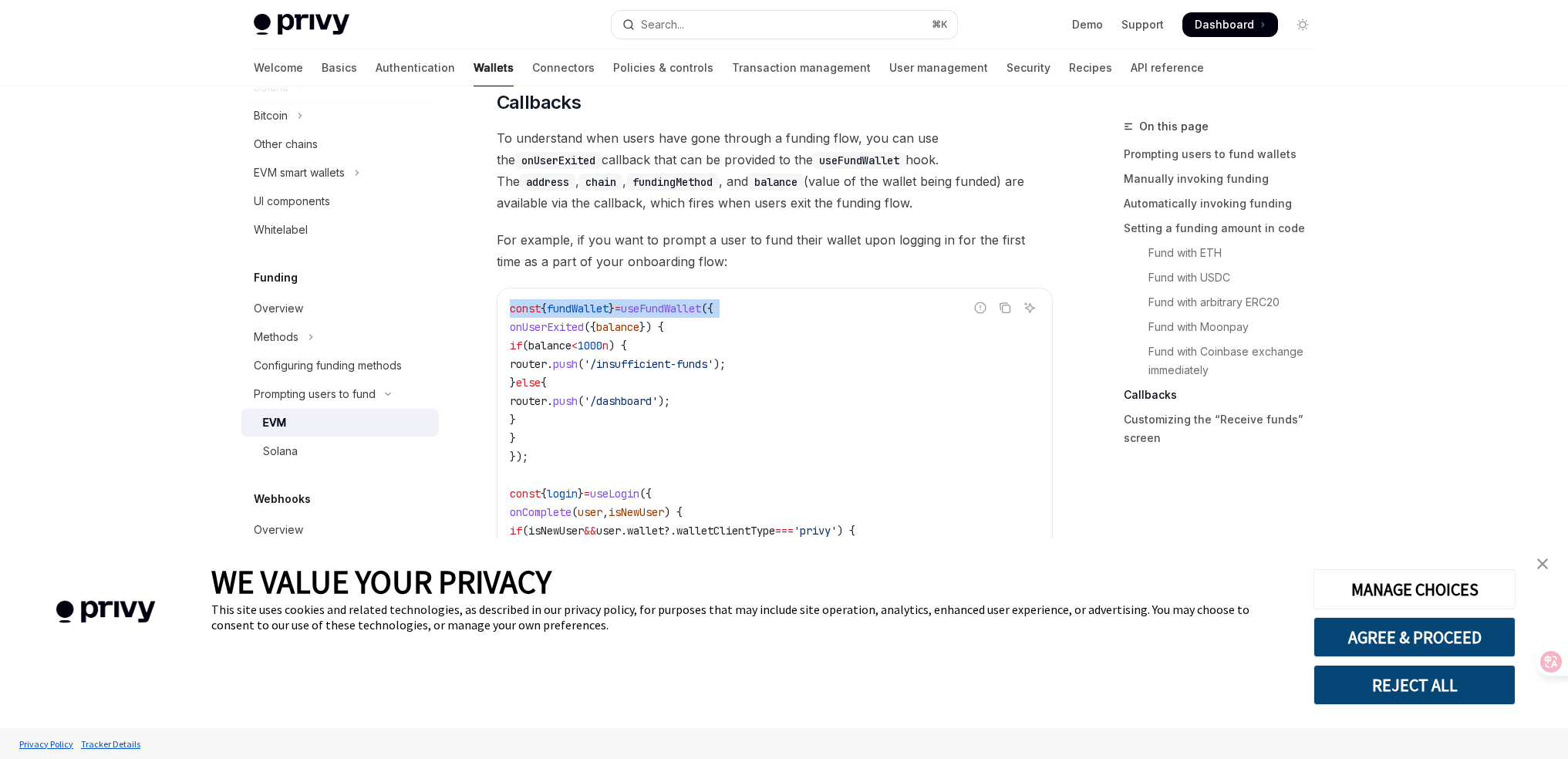
click at [647, 315] on span "useFundWallet" at bounding box center [661, 308] width 80 height 14
click at [697, 321] on code "const { fundWallet } = useFundWallet ({ onUserExited ({ balance }) { if ( balan…" at bounding box center [774, 475] width 530 height 351
click at [671, 315] on span "useFundWallet" at bounding box center [661, 308] width 80 height 14
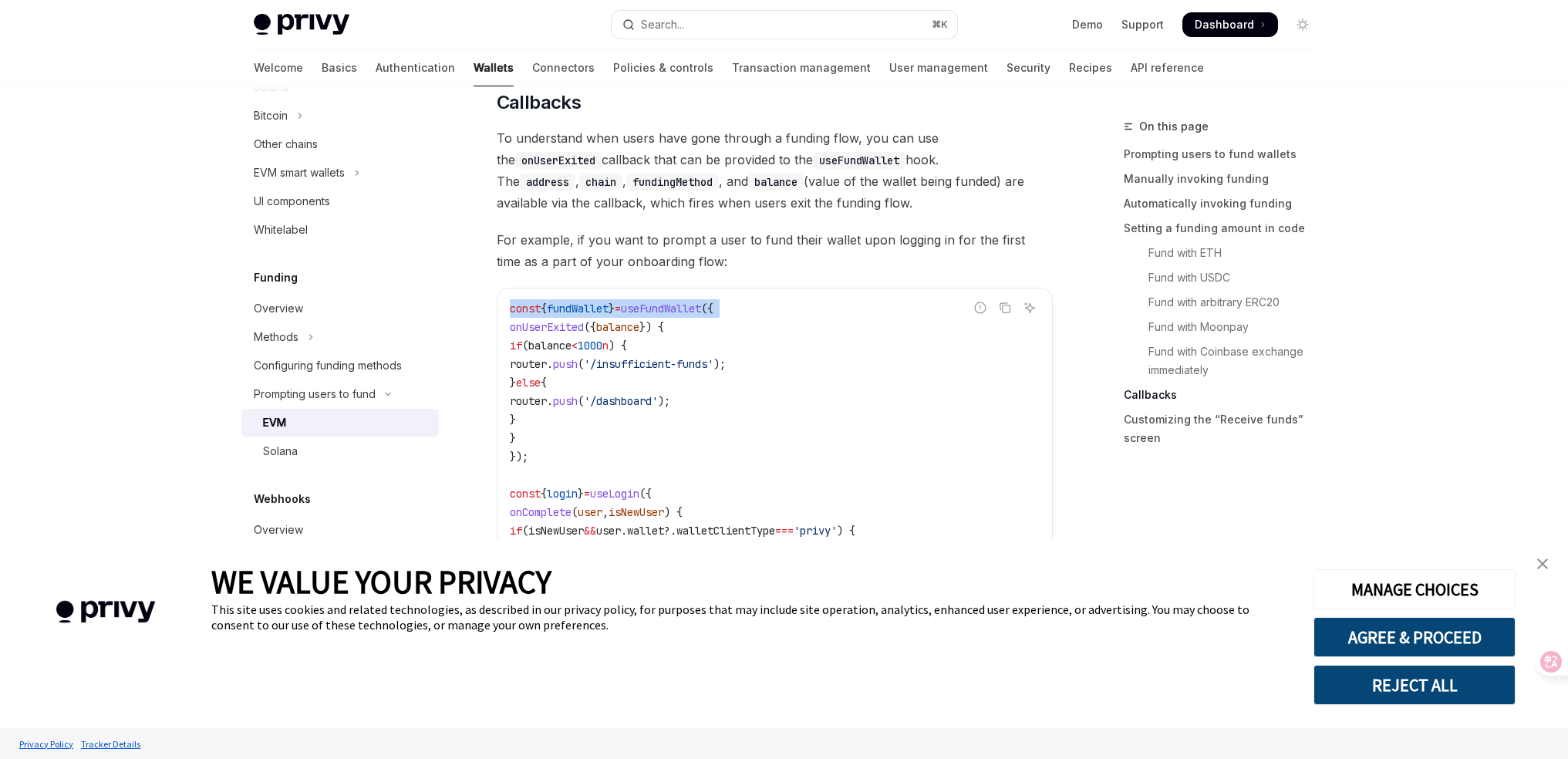
click at [735, 321] on code "const { fundWallet } = useFundWallet ({ onUserExited ({ balance }) { if ( balan…" at bounding box center [774, 475] width 530 height 351
click at [695, 313] on span "useFundWallet" at bounding box center [661, 308] width 80 height 14
click at [842, 396] on code "const { fundWallet } = useFundWallet ({ onUserExited ({ balance }) { if ( balan…" at bounding box center [774, 475] width 530 height 351
click at [516, 423] on span "}" at bounding box center [512, 420] width 6 height 14
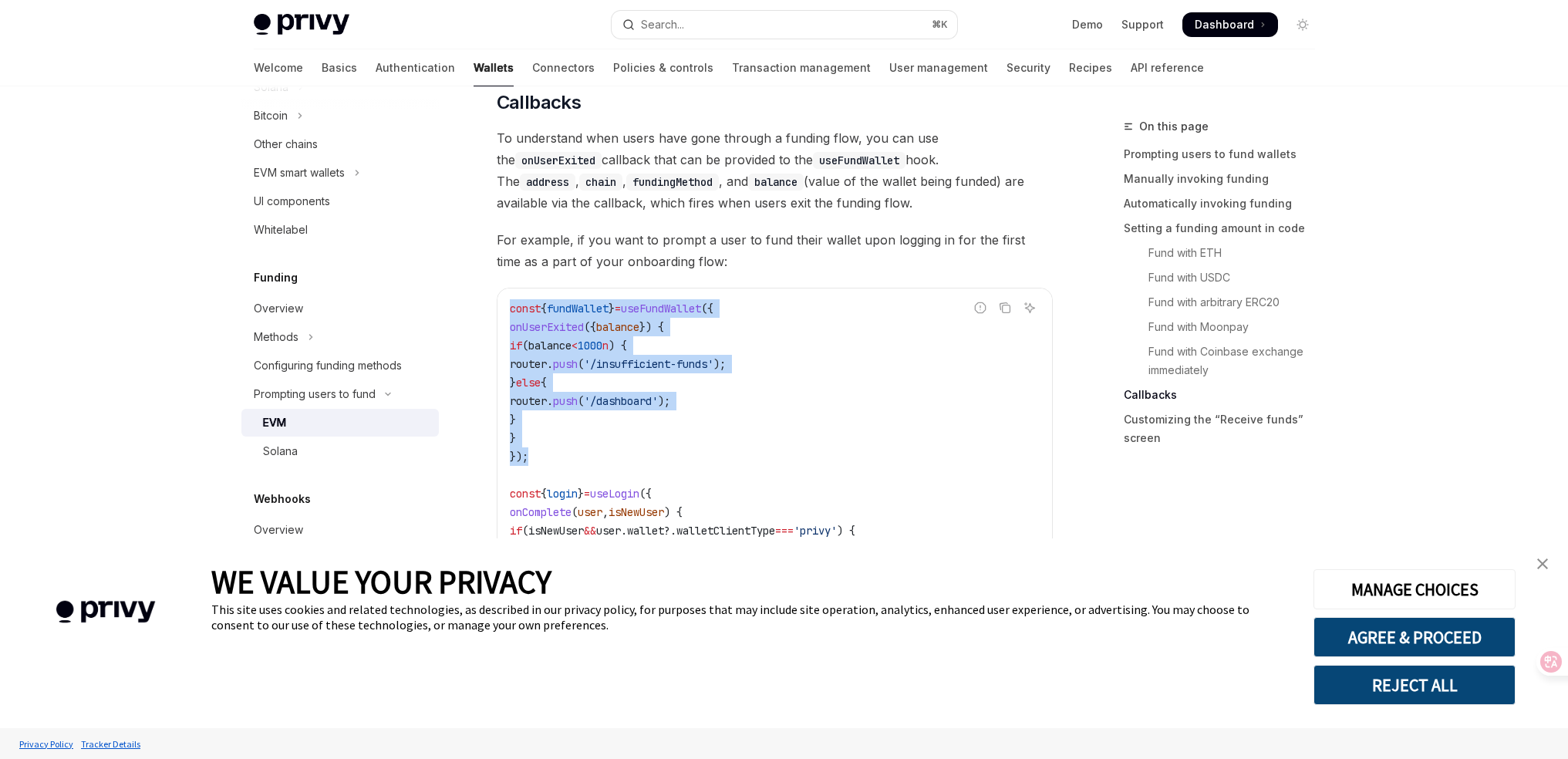
drag, startPoint x: 508, startPoint y: 313, endPoint x: 603, endPoint y: 456, distance: 171.7
click at [603, 456] on div "const { fundWallet } = useFundWallet ({ onUserExited ({ balance }) { if ( balan…" at bounding box center [774, 474] width 554 height 373
copy code "const { fundWallet } = useFundWallet ({ onUserExited ({ balance }) { if ( balan…"
click at [772, 443] on code "const { fundWallet } = useFundWallet ({ onUserExited ({ balance }) { if ( balan…" at bounding box center [774, 475] width 530 height 351
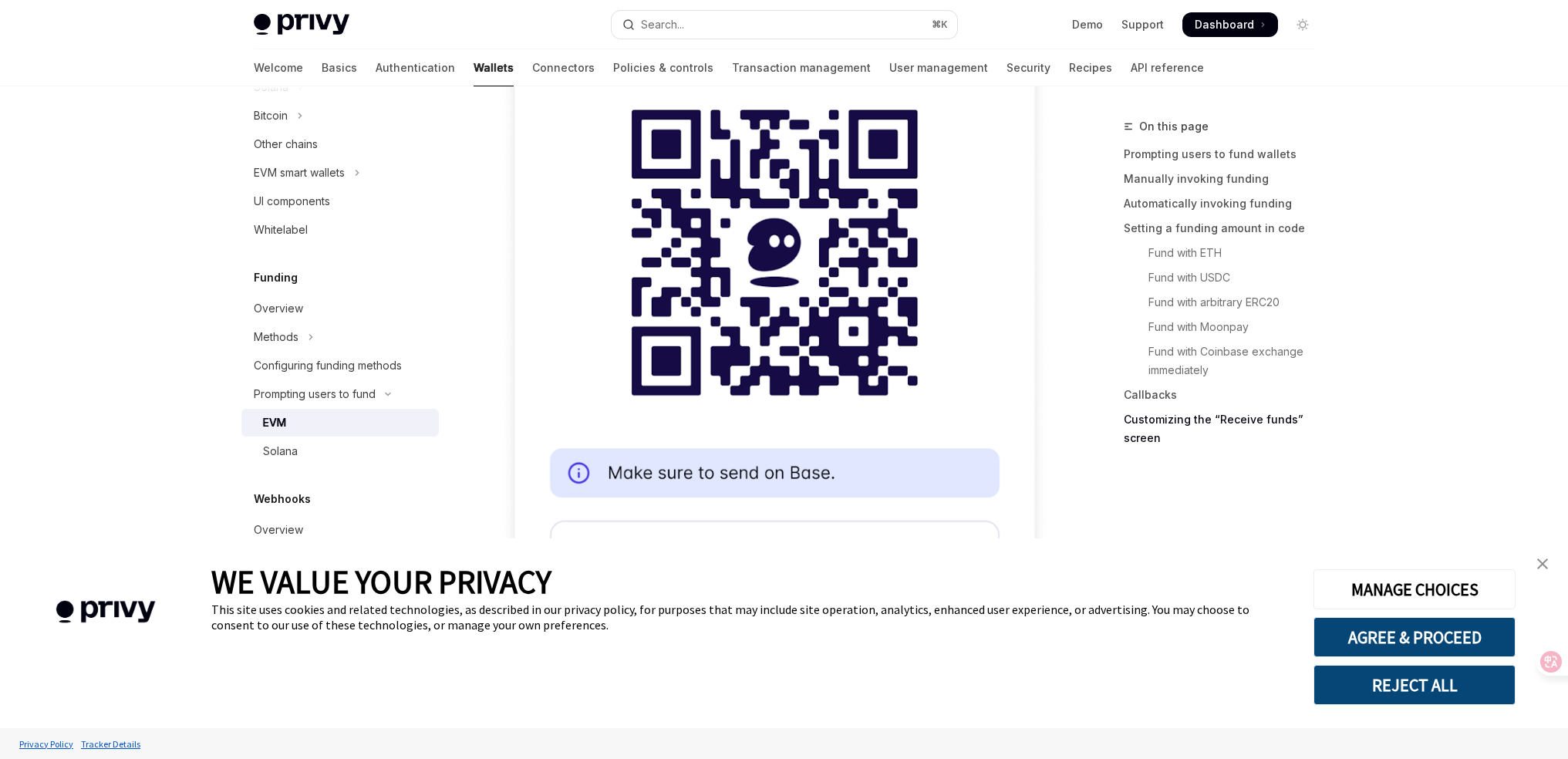
scroll to position [4990, 0]
